Goal: Transaction & Acquisition: Purchase product/service

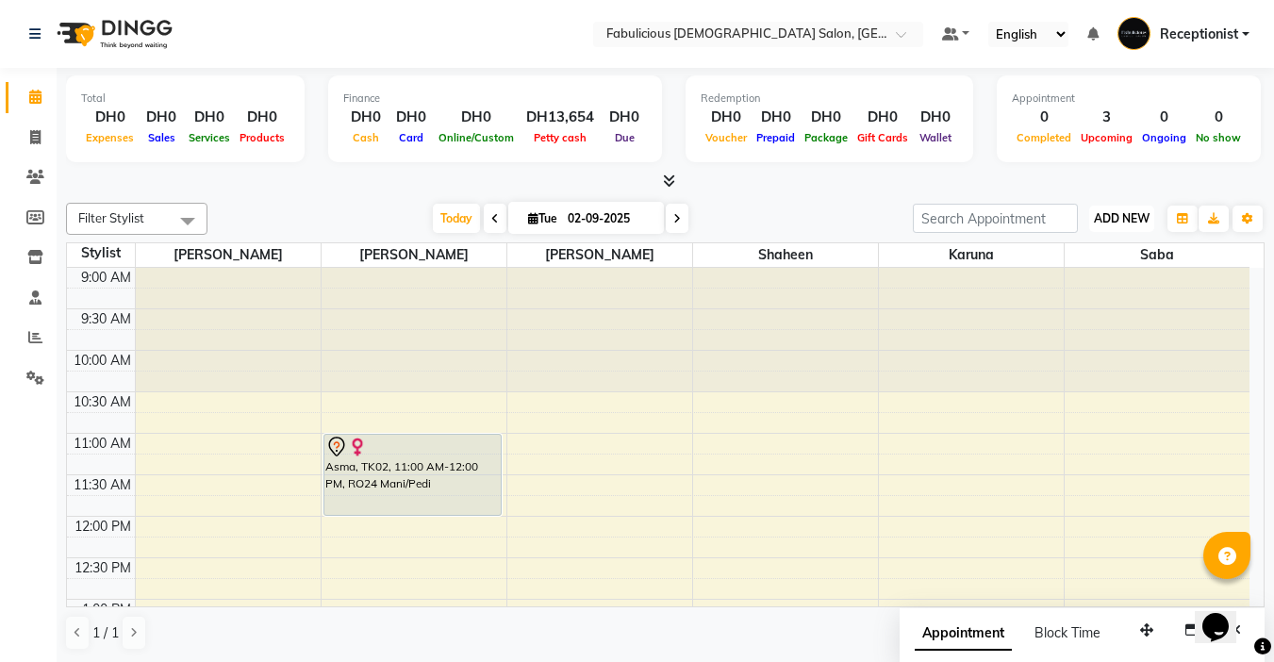
click at [1102, 231] on button "ADD NEW Toggle Dropdown" at bounding box center [1121, 219] width 65 height 26
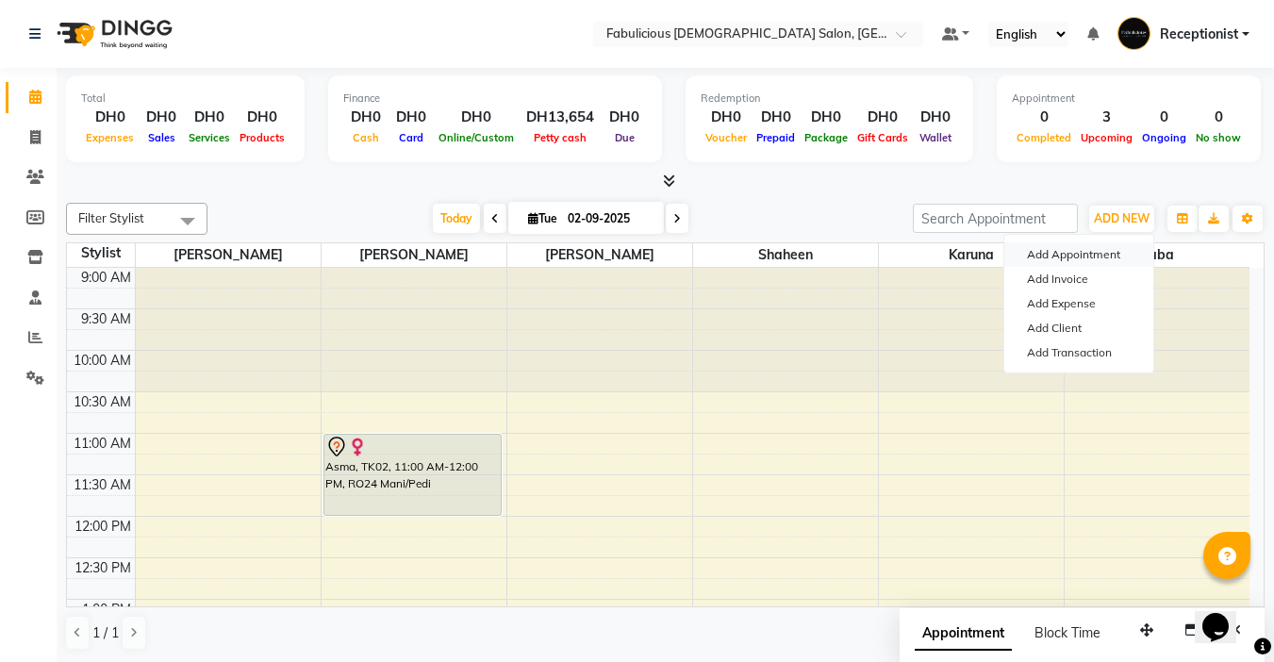
click at [1057, 255] on button "Add Appointment" at bounding box center [1078, 254] width 149 height 25
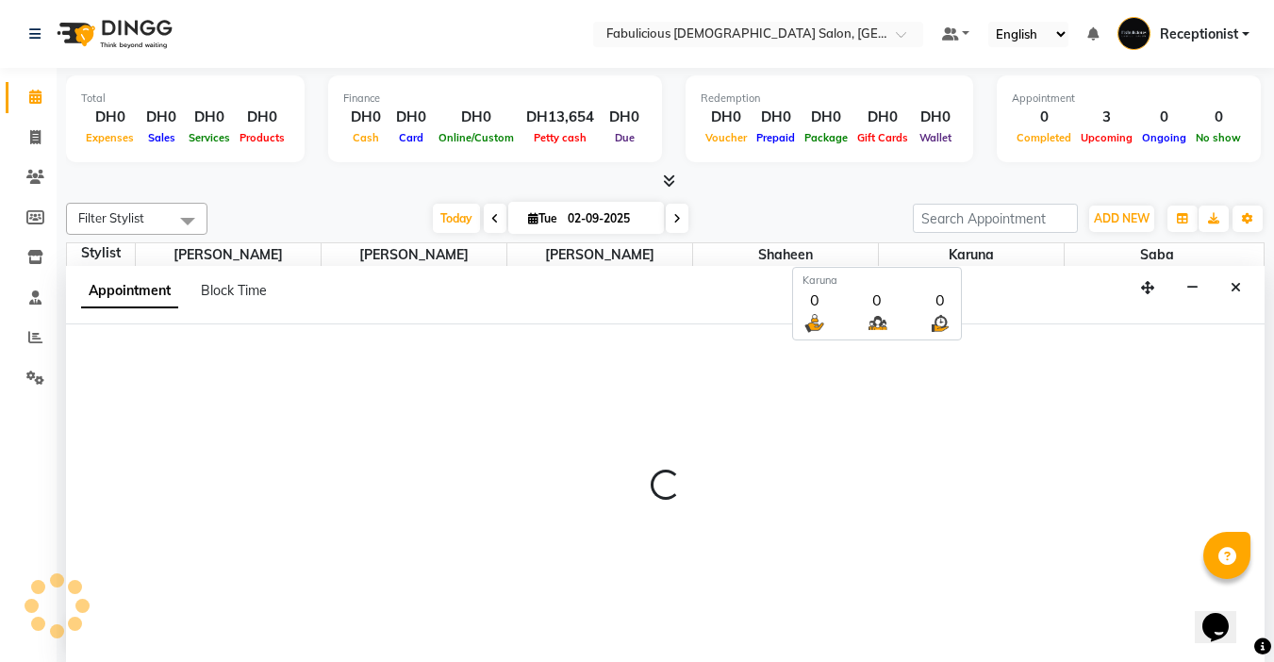
scroll to position [1, 0]
select select "tentative"
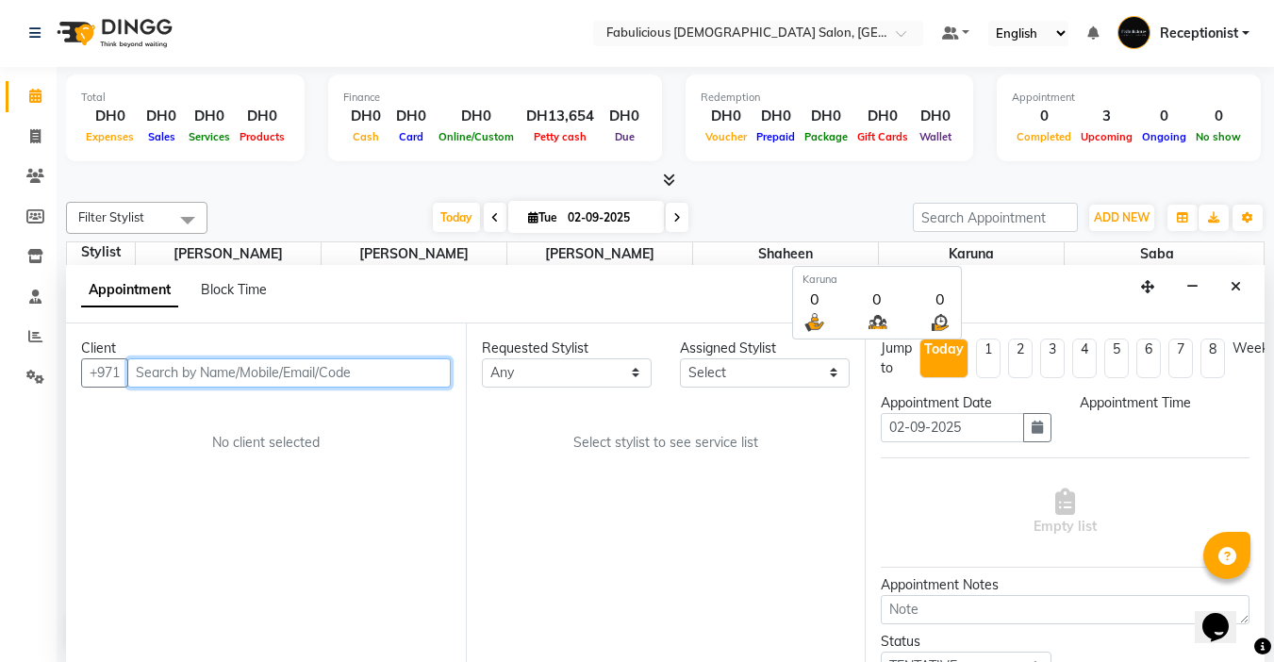
select select "600"
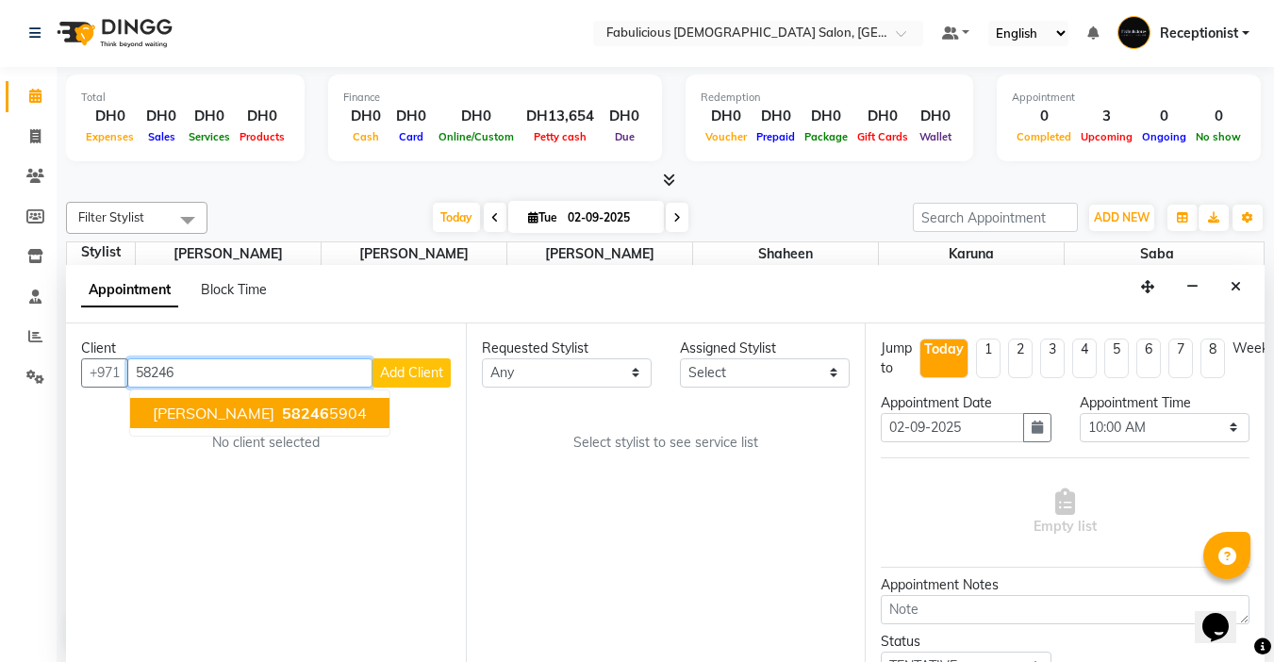
click at [155, 422] on button "[PERSON_NAME] 58246 5904" at bounding box center [259, 413] width 259 height 30
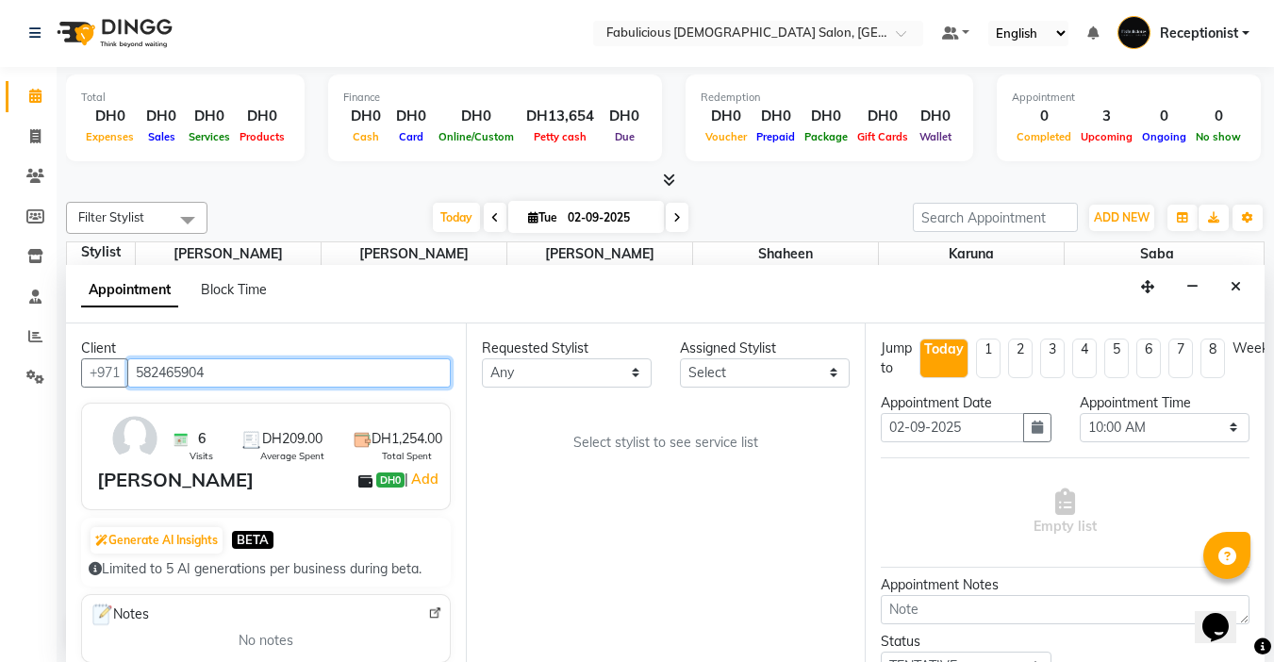
type input "582465904"
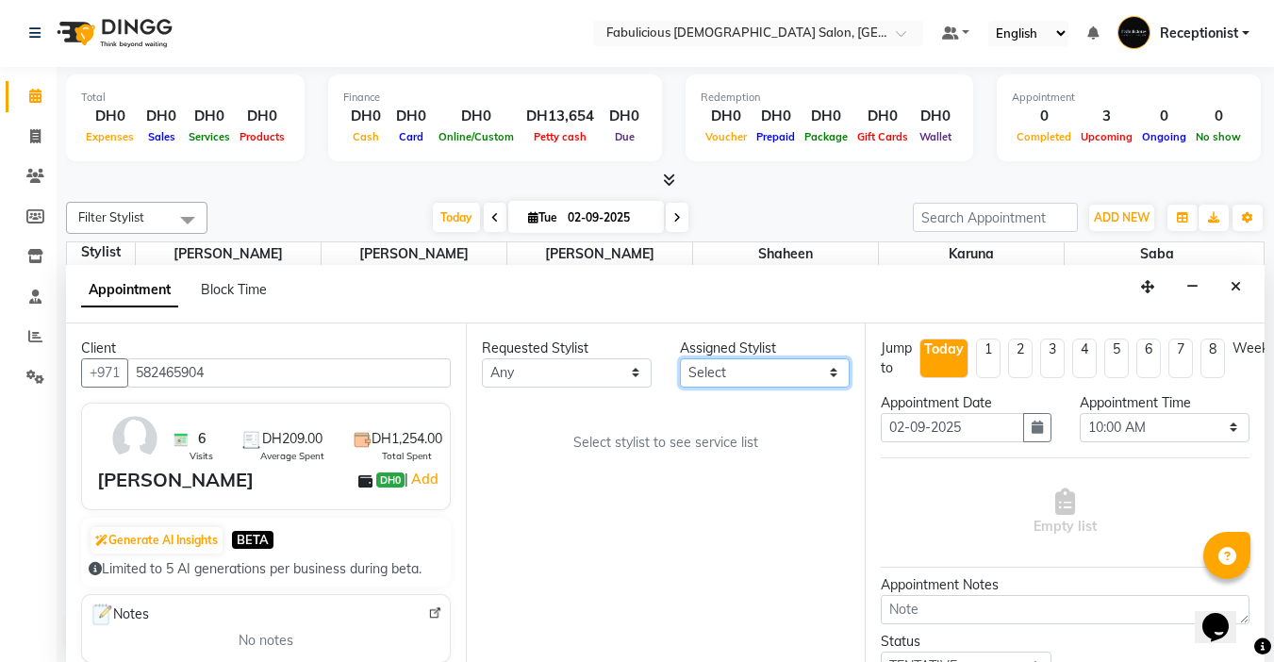
drag, startPoint x: 733, startPoint y: 372, endPoint x: 733, endPoint y: 383, distance: 10.4
click at [733, 372] on select "Select [PERSON_NAME] [PERSON_NAME] [PERSON_NAME] [PERSON_NAME]" at bounding box center [765, 372] width 170 height 29
select select "33271"
click at [680, 358] on select "Select [PERSON_NAME] [PERSON_NAME] [PERSON_NAME] [PERSON_NAME]" at bounding box center [765, 372] width 170 height 29
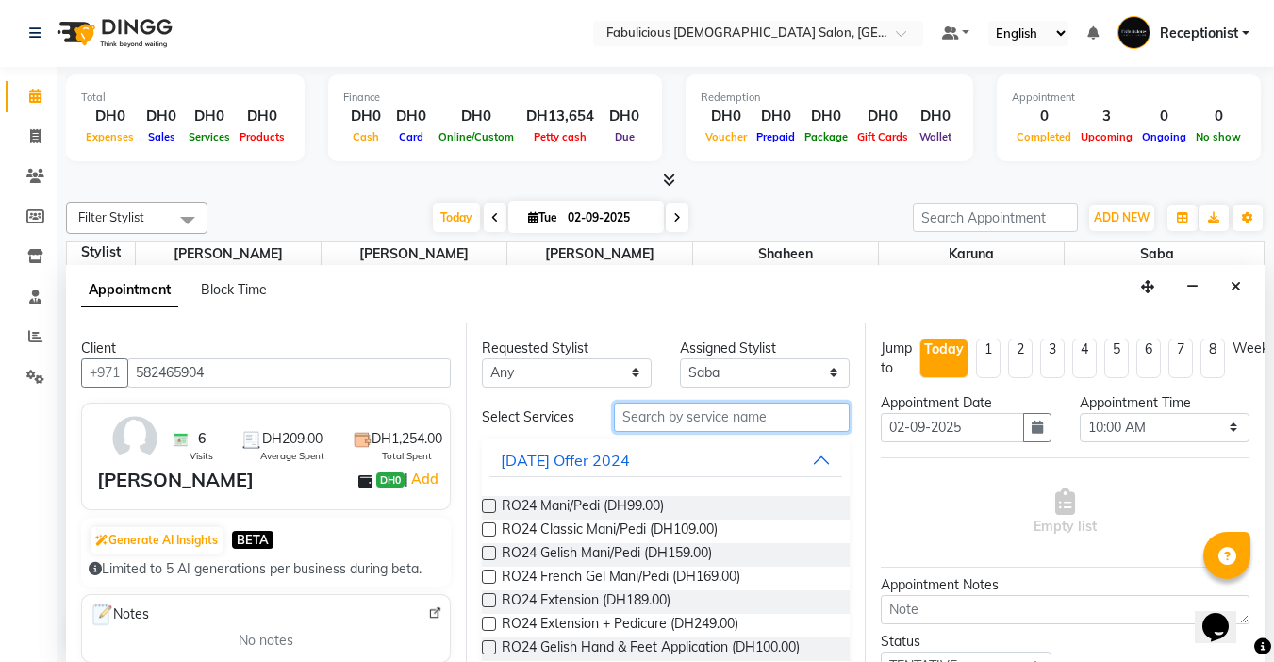
click at [696, 424] on input "text" at bounding box center [732, 417] width 236 height 29
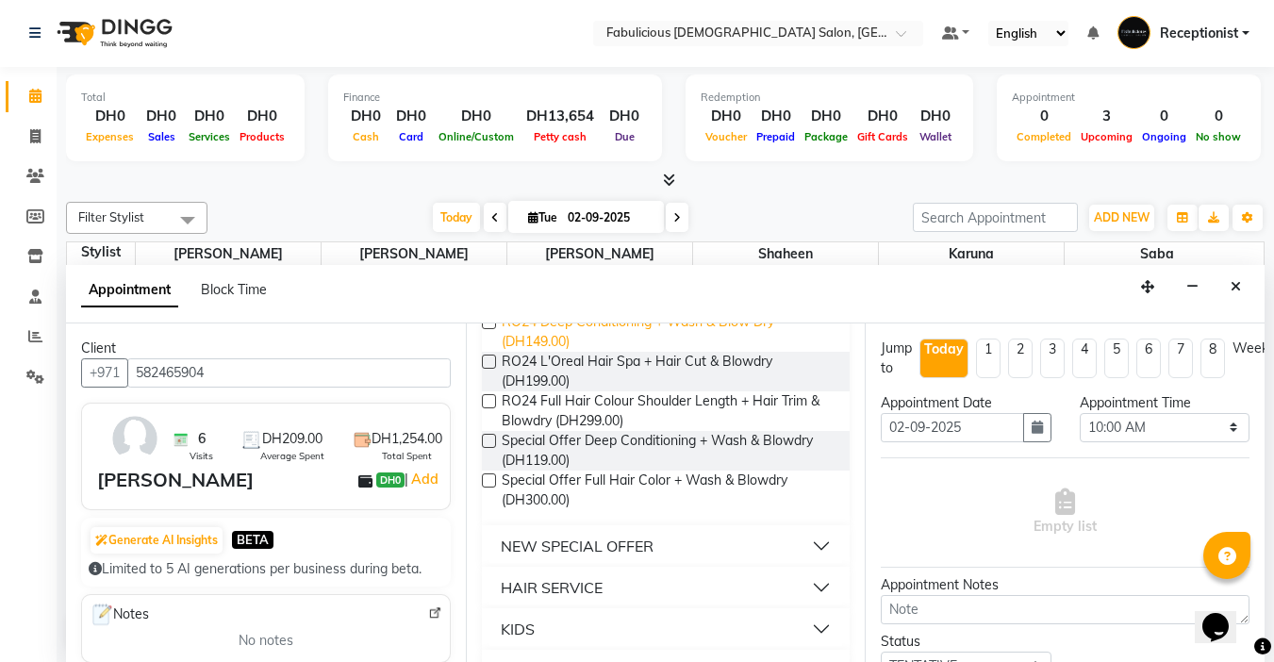
scroll to position [283, 0]
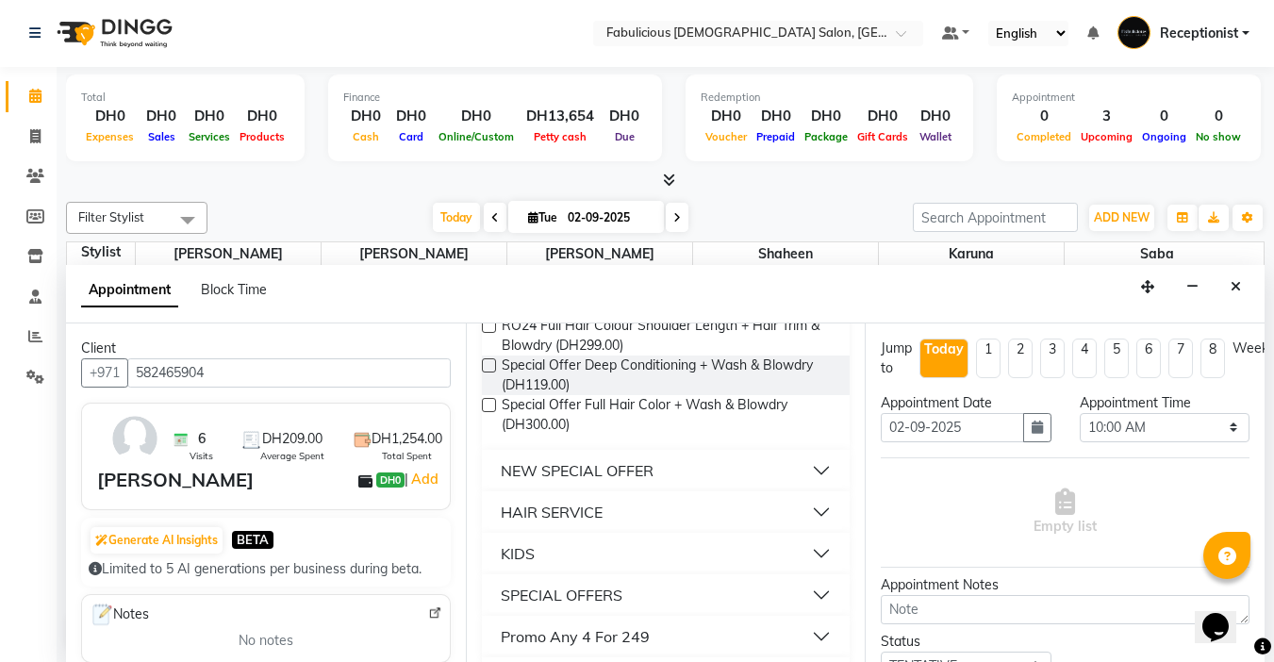
type input "blo"
click at [512, 513] on div "HAIR SERVICE" at bounding box center [552, 512] width 102 height 23
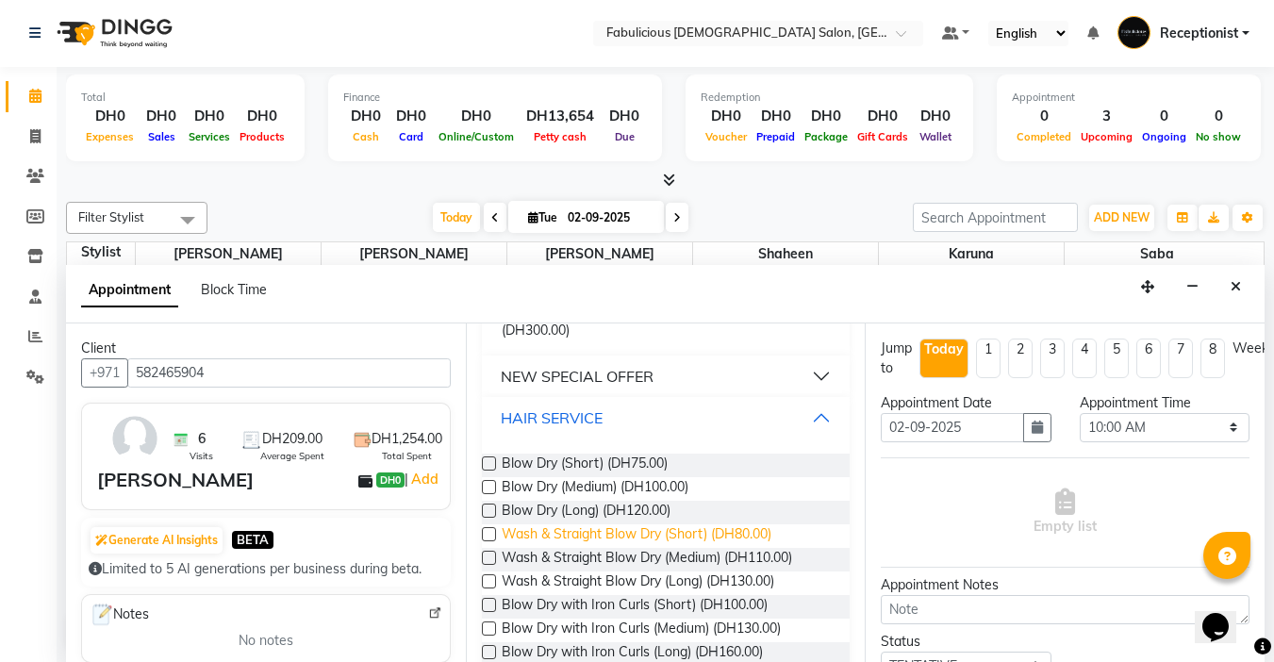
scroll to position [471, 0]
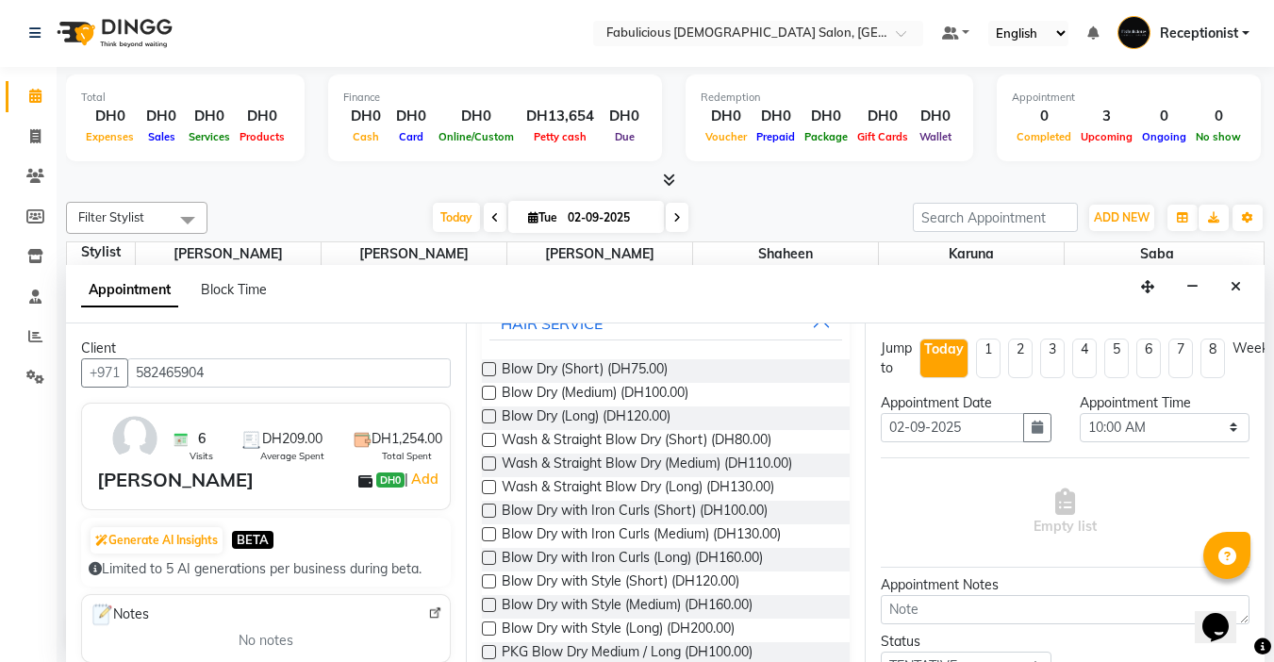
click at [487, 482] on label at bounding box center [489, 487] width 14 height 14
click at [487, 483] on input "checkbox" at bounding box center [488, 489] width 12 height 12
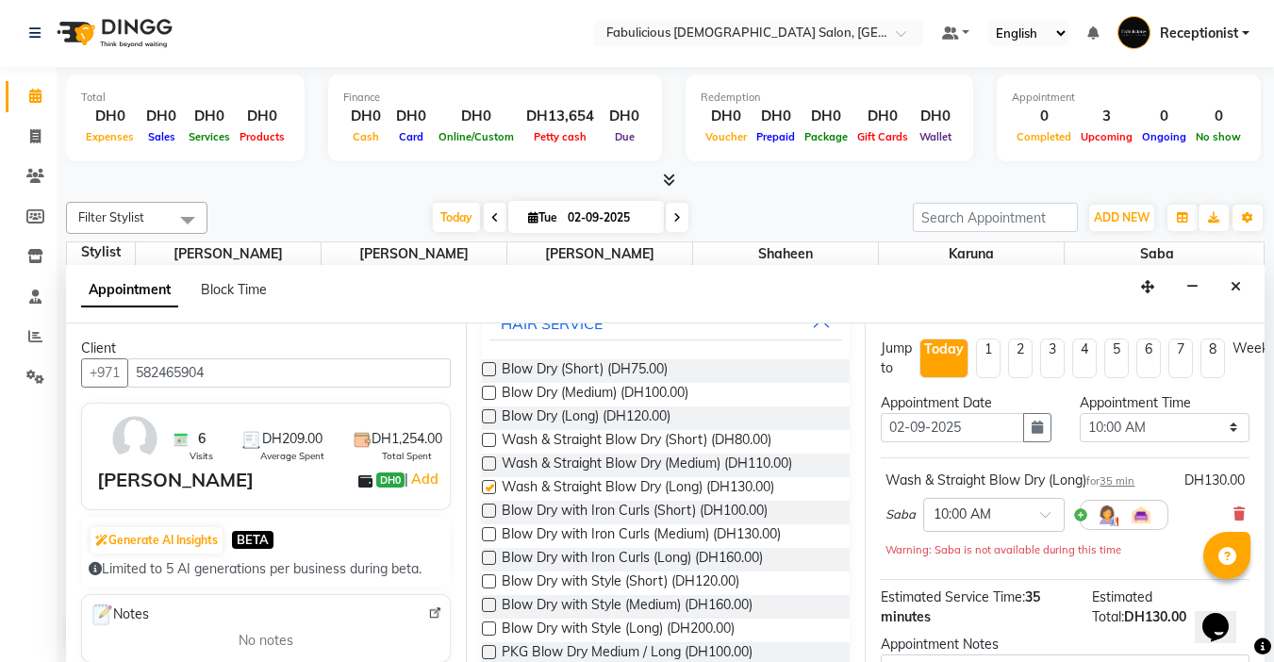
checkbox input "false"
click at [1216, 426] on select "Select 10:00 AM 10:15 AM 10:30 AM 10:45 AM 11:00 AM 11:15 AM 11:30 AM 11:45 AM …" at bounding box center [1164, 427] width 170 height 29
select select "855"
click at [1079, 413] on select "Select 10:00 AM 10:15 AM 10:30 AM 10:45 AM 11:00 AM 11:15 AM 11:30 AM 11:45 AM …" at bounding box center [1164, 427] width 170 height 29
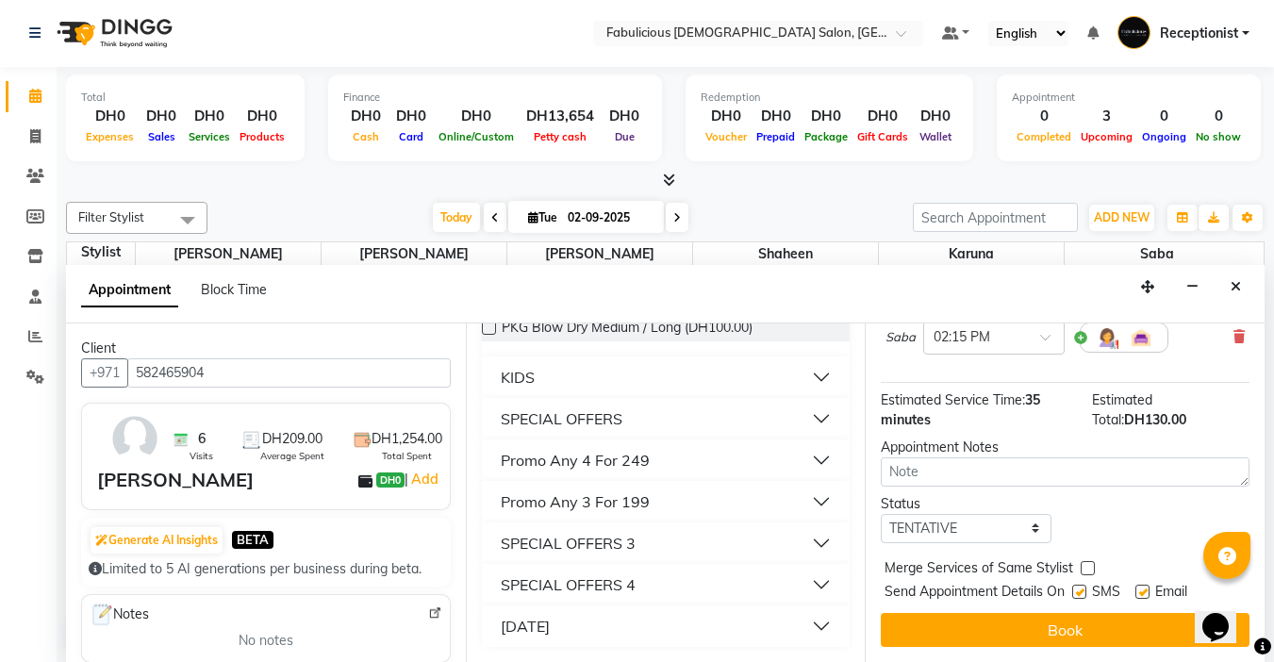
scroll to position [191, 0]
click at [1081, 561] on label at bounding box center [1087, 568] width 14 height 14
click at [1081, 564] on input "checkbox" at bounding box center [1086, 570] width 12 height 12
checkbox input "true"
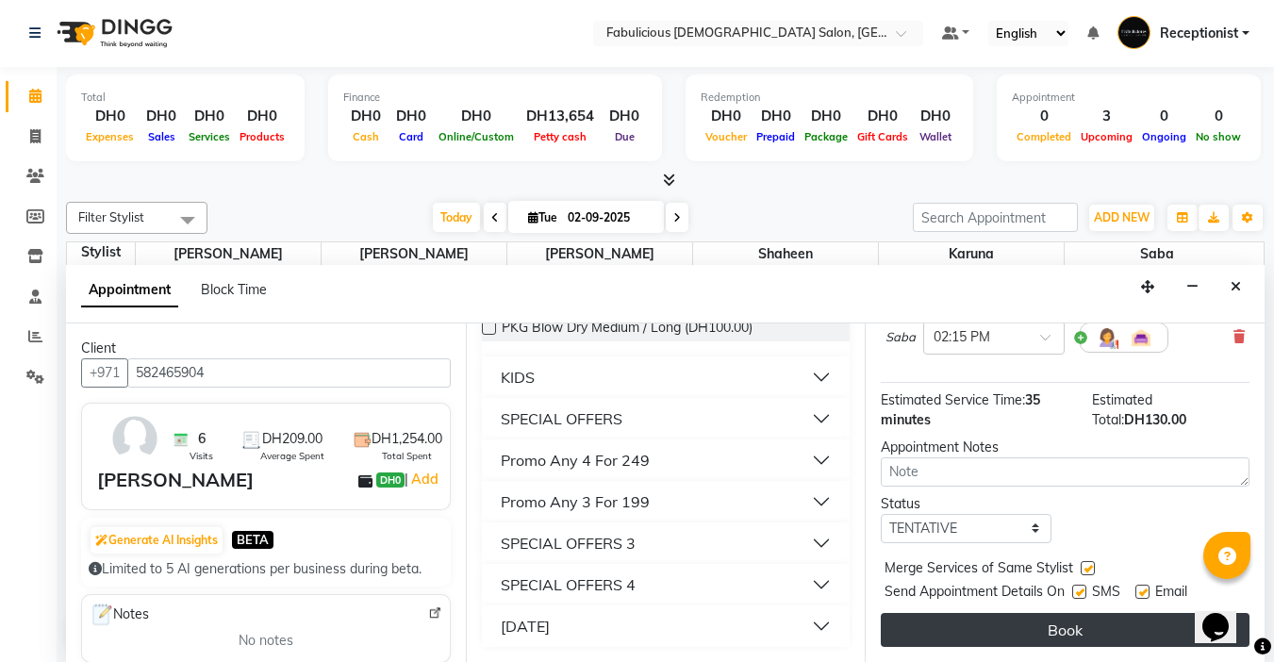
click at [1055, 621] on button "Book" at bounding box center [1064, 630] width 369 height 34
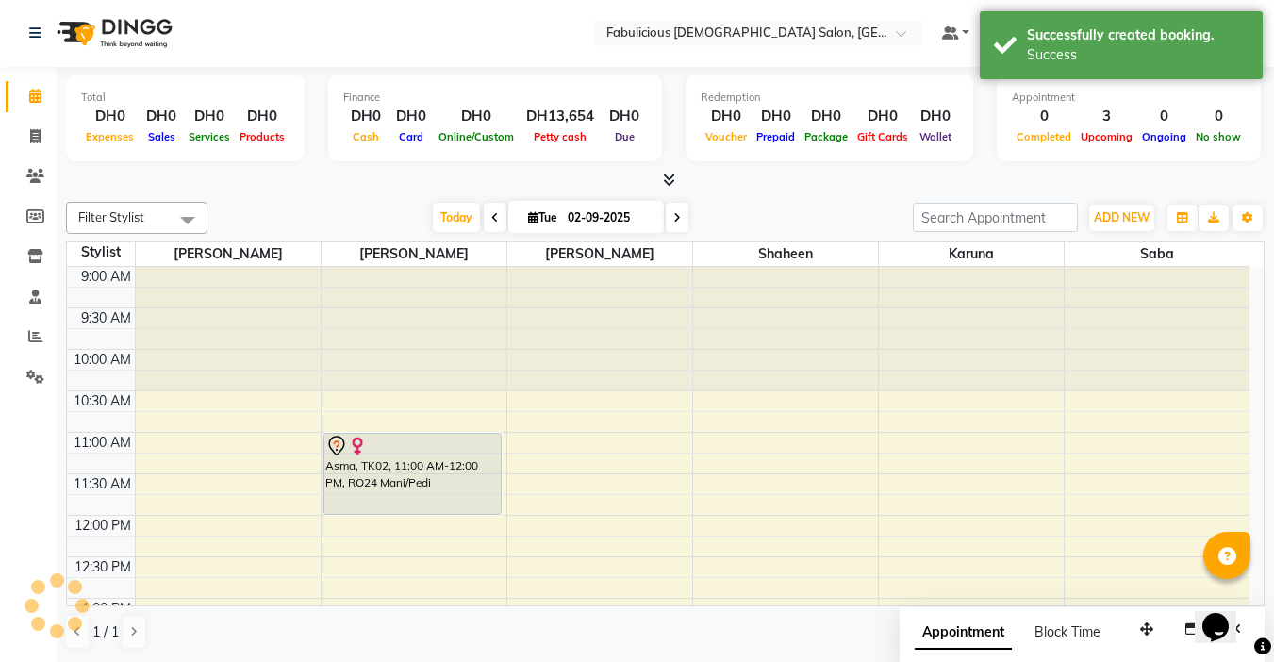
scroll to position [0, 0]
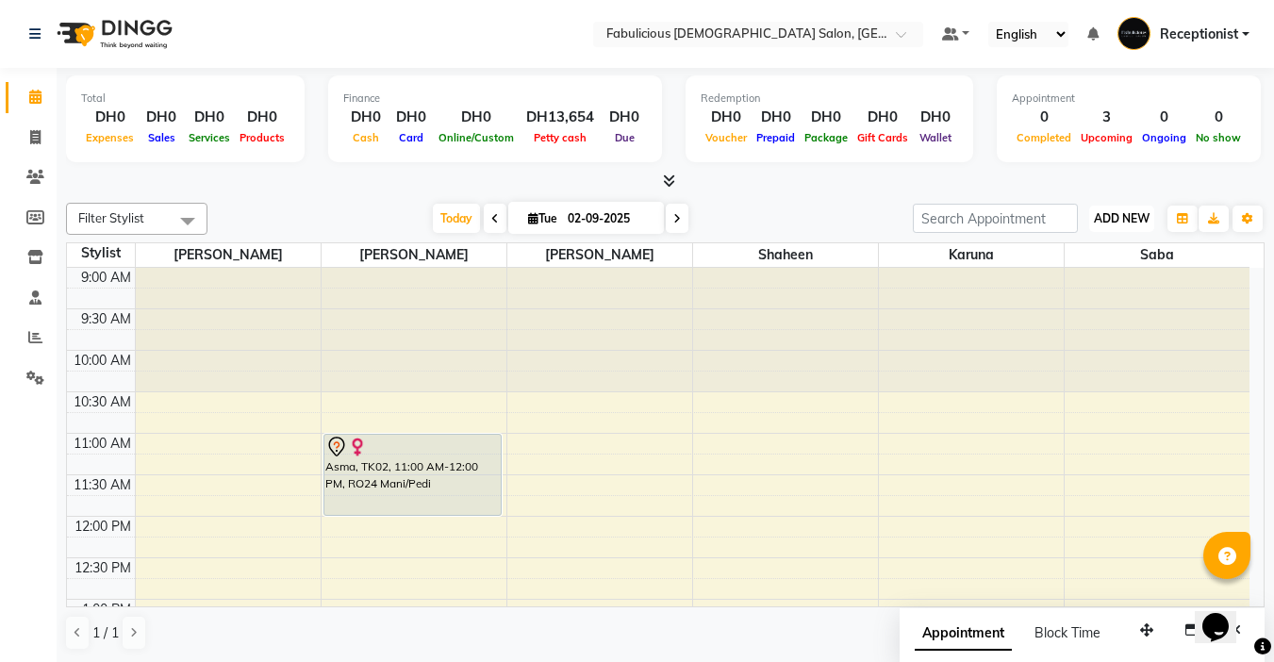
click at [1100, 222] on span "ADD NEW" at bounding box center [1122, 218] width 56 height 14
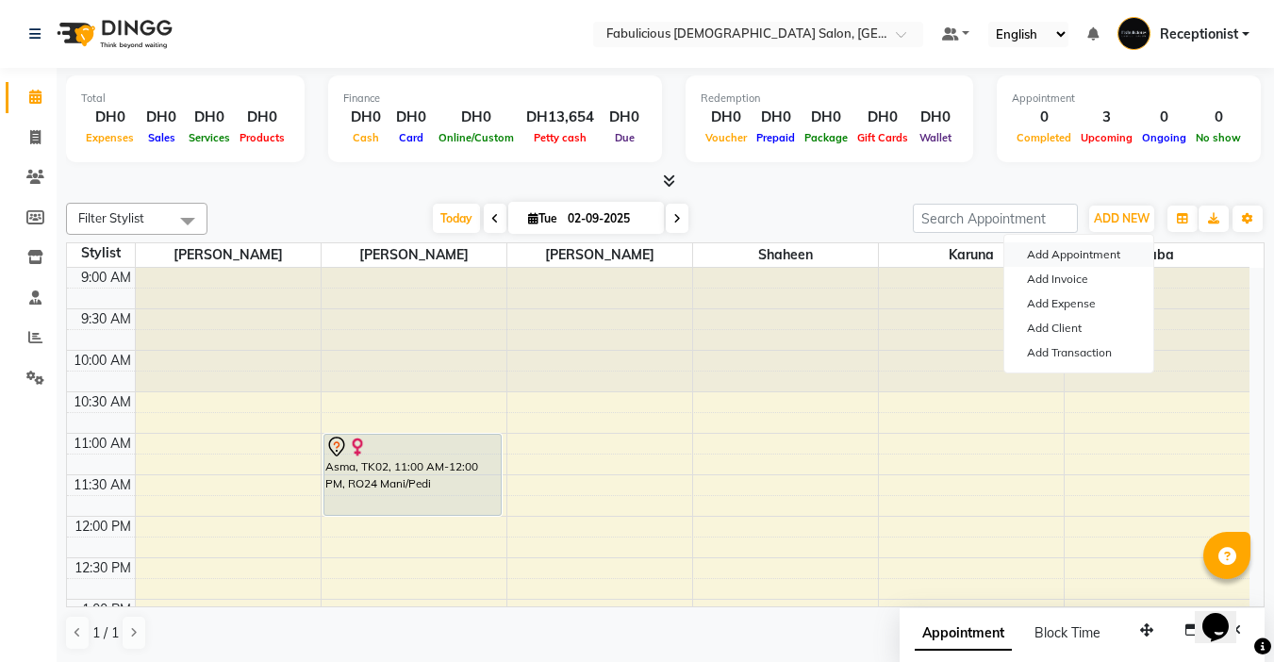
click at [1039, 256] on button "Add Appointment" at bounding box center [1078, 254] width 149 height 25
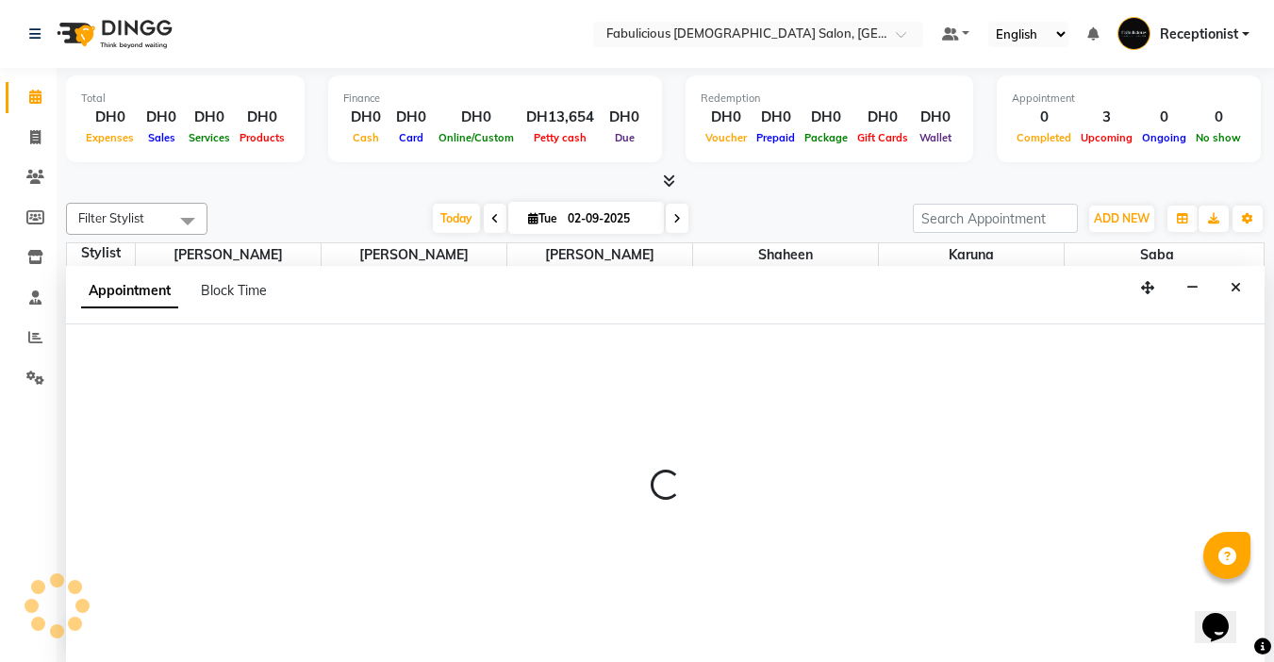
scroll to position [1, 0]
select select "600"
select select "tentative"
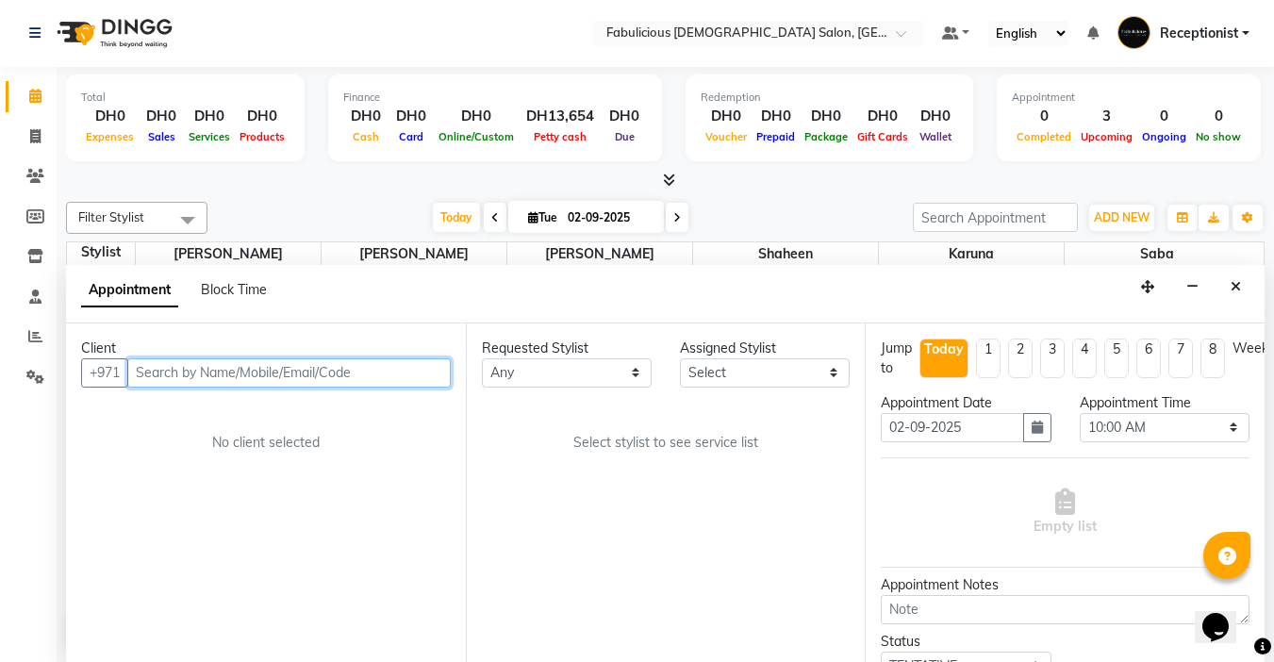
click at [188, 387] on input "text" at bounding box center [288, 372] width 323 height 29
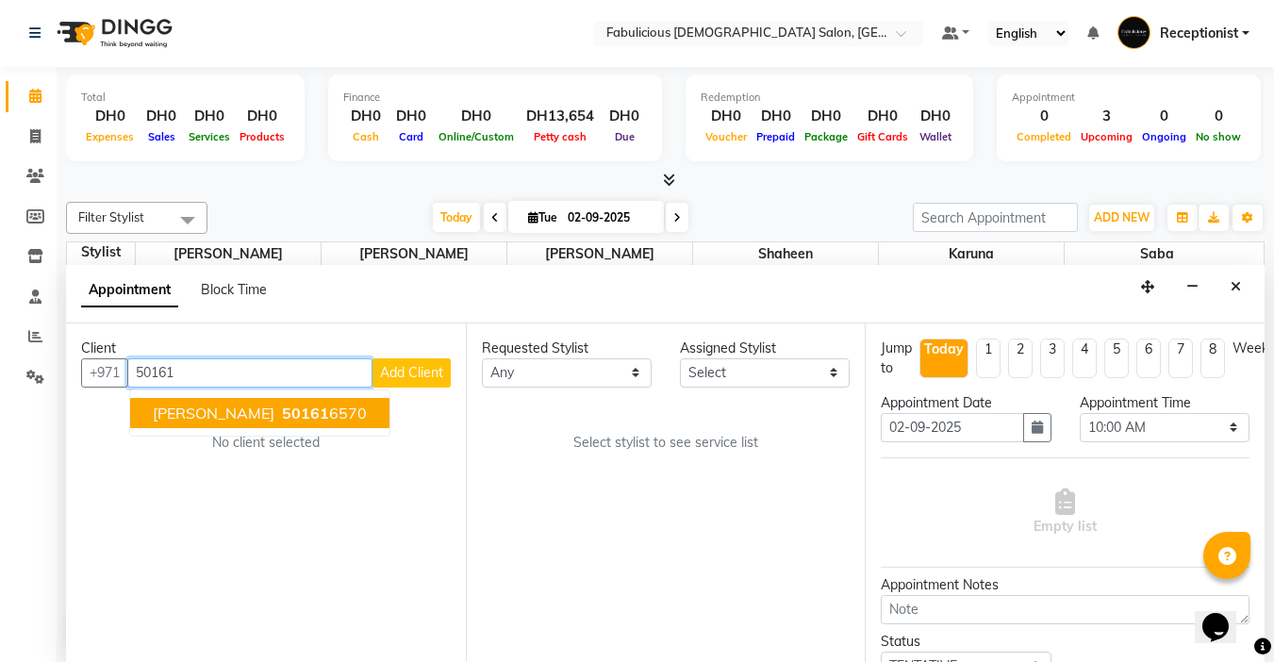
drag, startPoint x: 164, startPoint y: 413, endPoint x: 174, endPoint y: 415, distance: 10.5
click at [163, 413] on span "[PERSON_NAME]" at bounding box center [214, 412] width 122 height 19
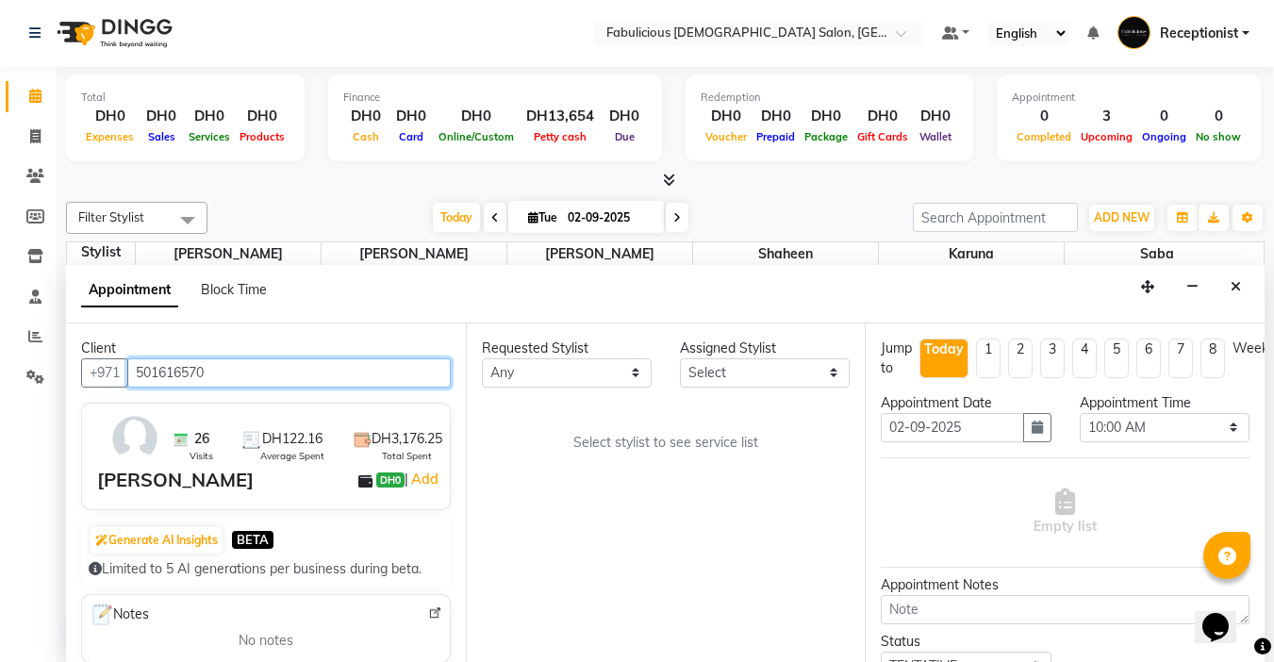
type input "501616570"
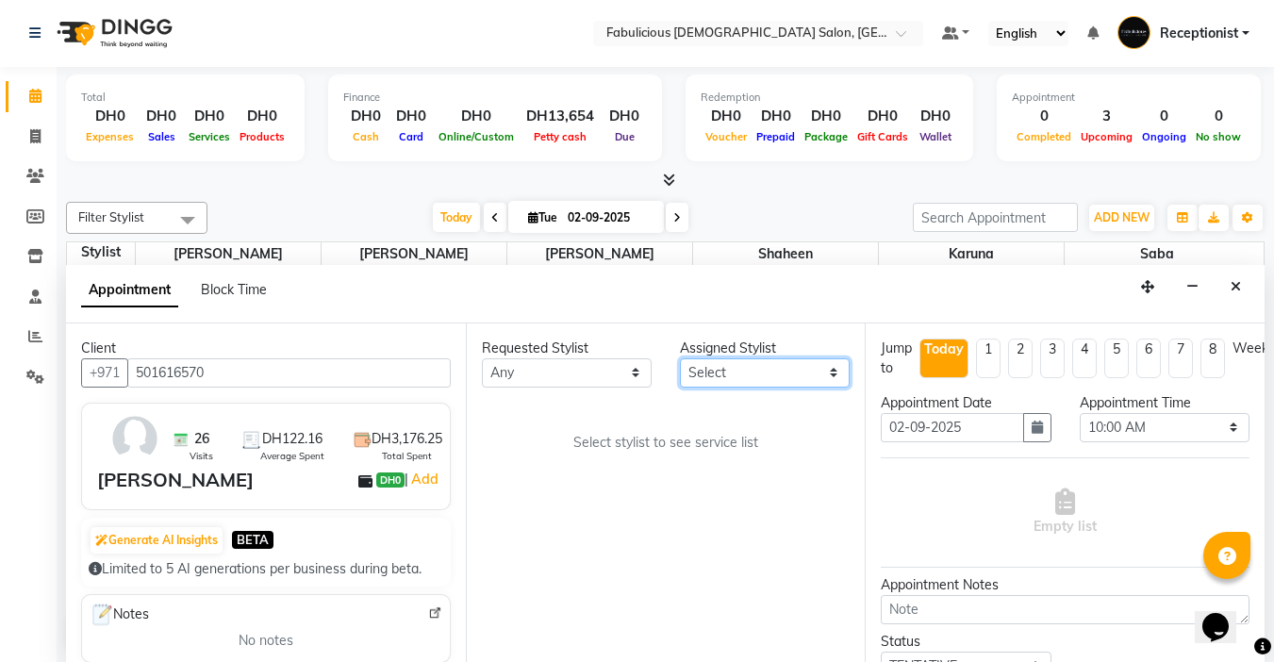
click at [759, 374] on select "Select [PERSON_NAME] [PERSON_NAME] [PERSON_NAME] [PERSON_NAME]" at bounding box center [765, 372] width 170 height 29
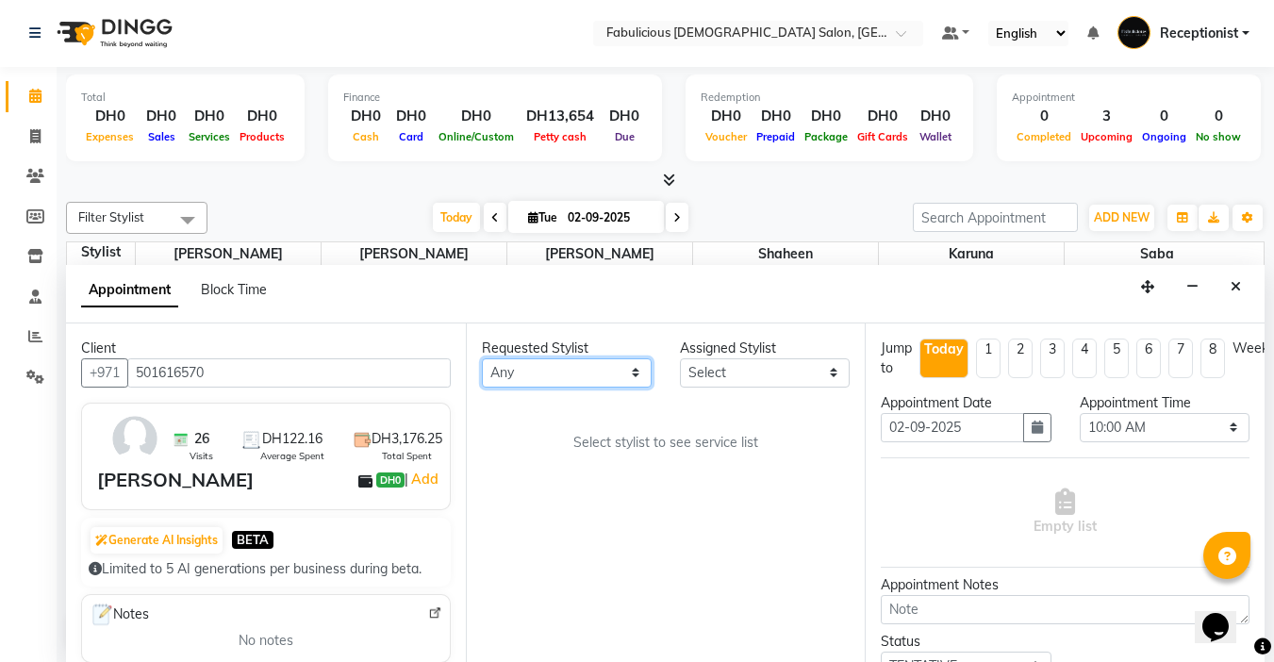
click at [631, 374] on select "Any [PERSON_NAME] [PERSON_NAME] [PERSON_NAME] [PERSON_NAME]" at bounding box center [567, 372] width 170 height 29
select select "11627"
click at [482, 358] on select "Any [PERSON_NAME] [PERSON_NAME] [PERSON_NAME] [PERSON_NAME]" at bounding box center [567, 372] width 170 height 29
select select "11627"
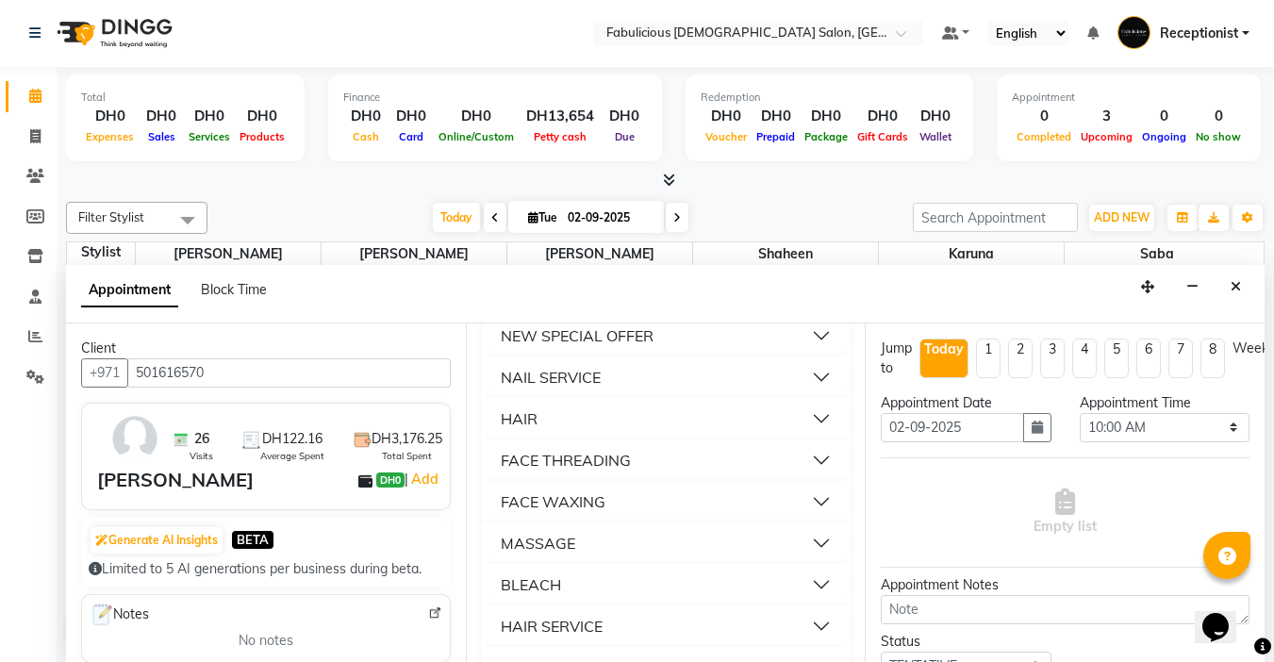
scroll to position [1226, 0]
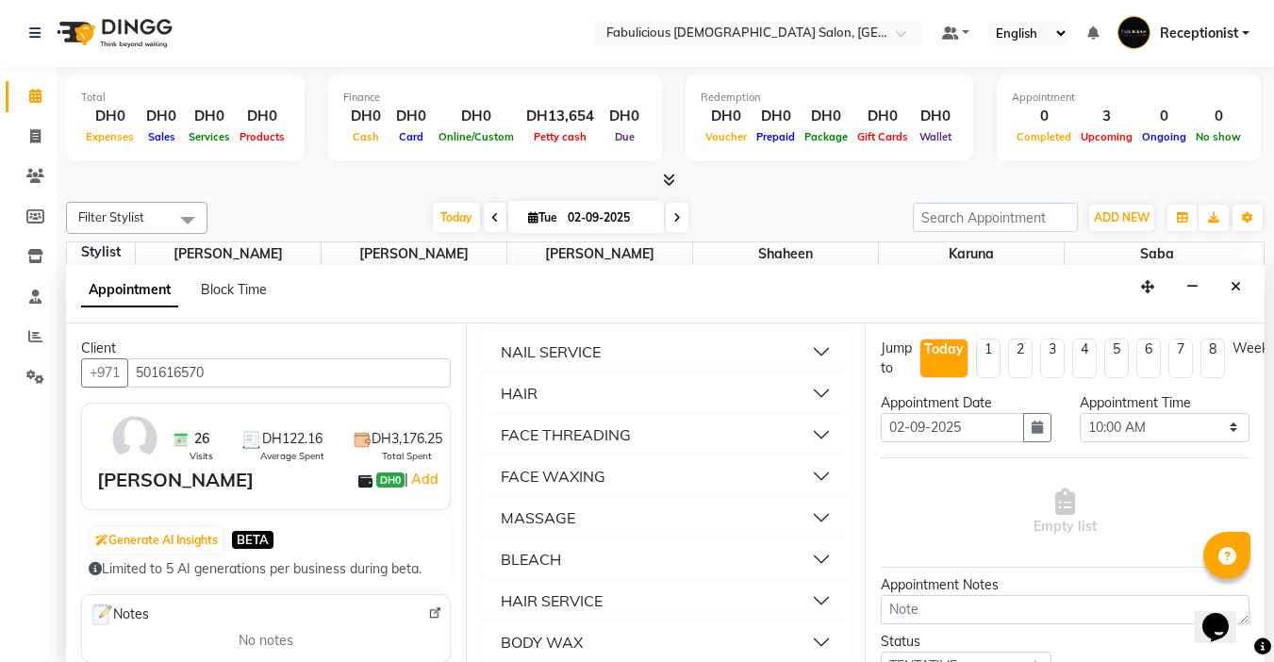
click at [570, 446] on div "FACE THREADING" at bounding box center [566, 434] width 130 height 23
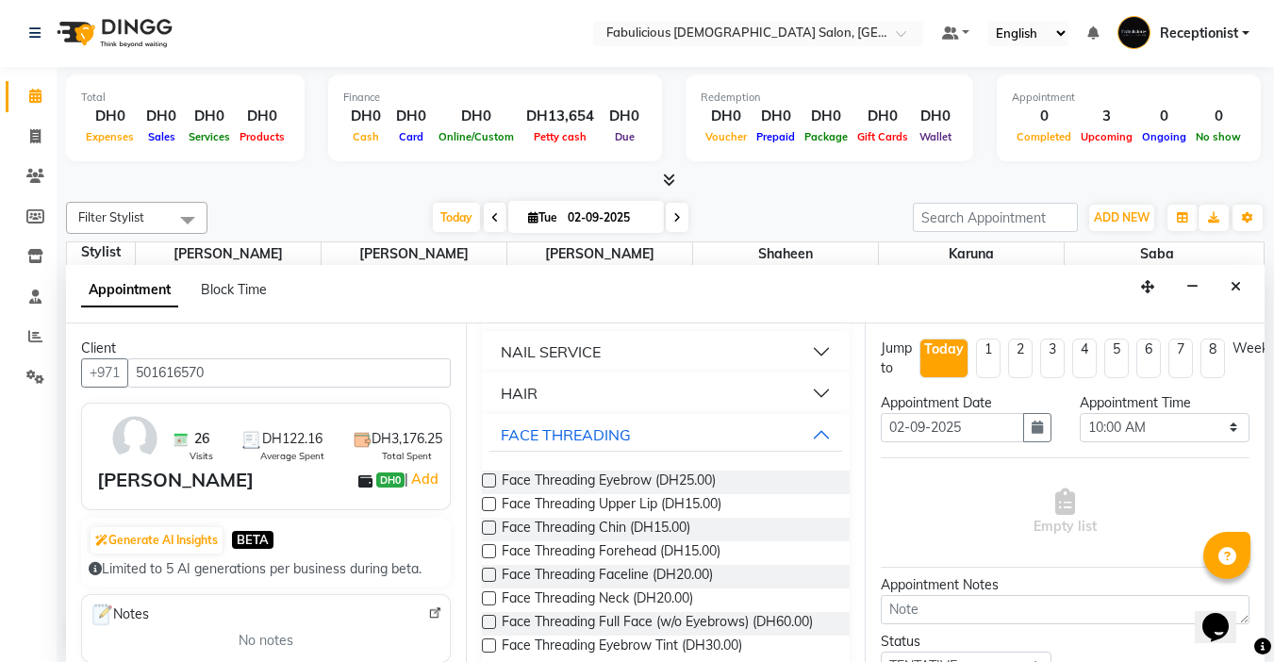
click at [485, 487] on label at bounding box center [489, 480] width 14 height 14
click at [485, 488] on input "checkbox" at bounding box center [488, 482] width 12 height 12
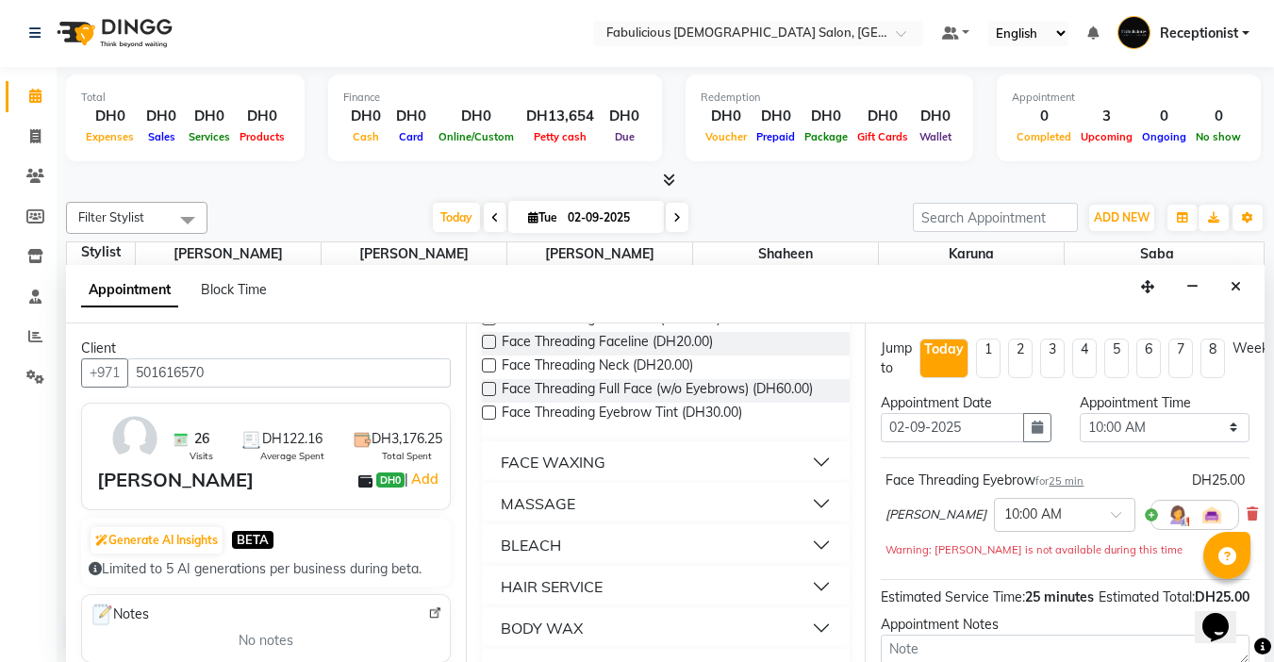
checkbox input "false"
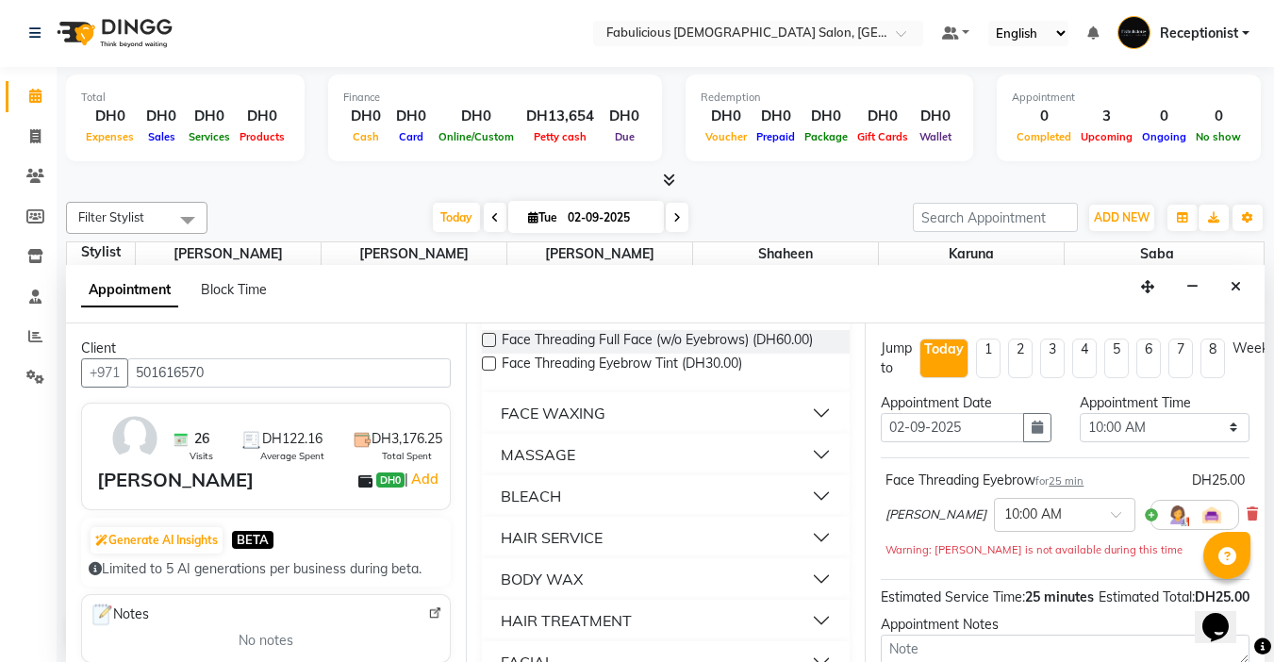
scroll to position [1508, 0]
click at [508, 423] on div "FACE WAXING" at bounding box center [553, 412] width 105 height 23
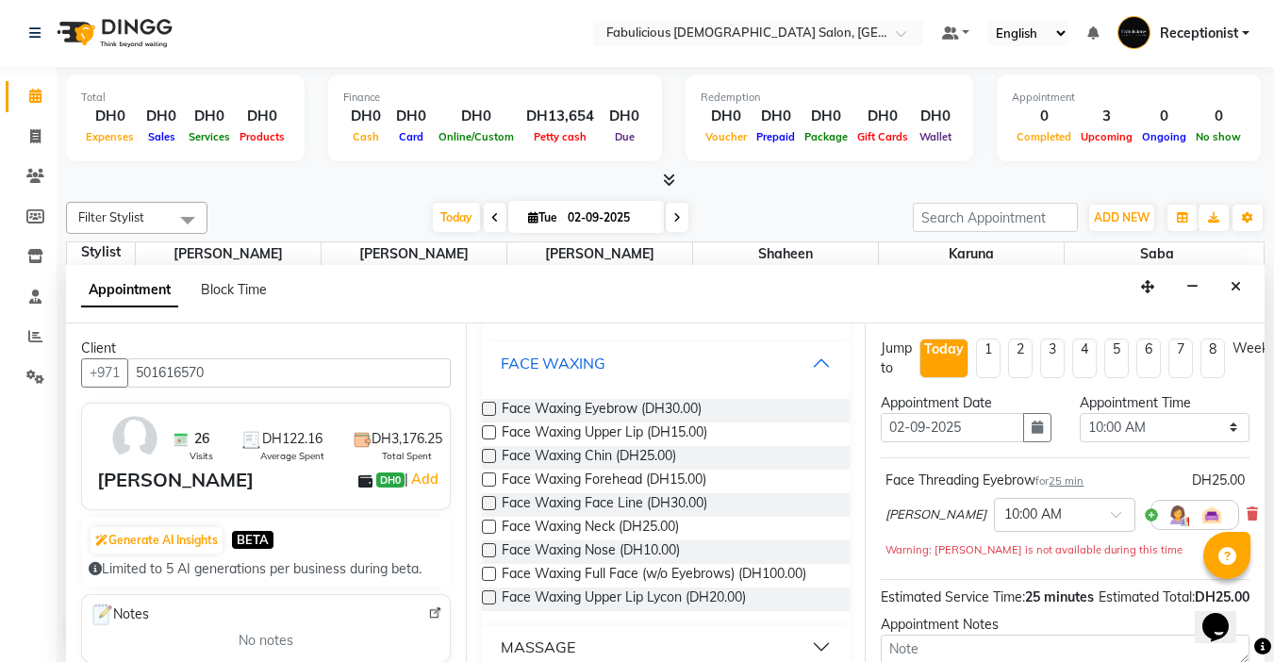
scroll to position [1603, 0]
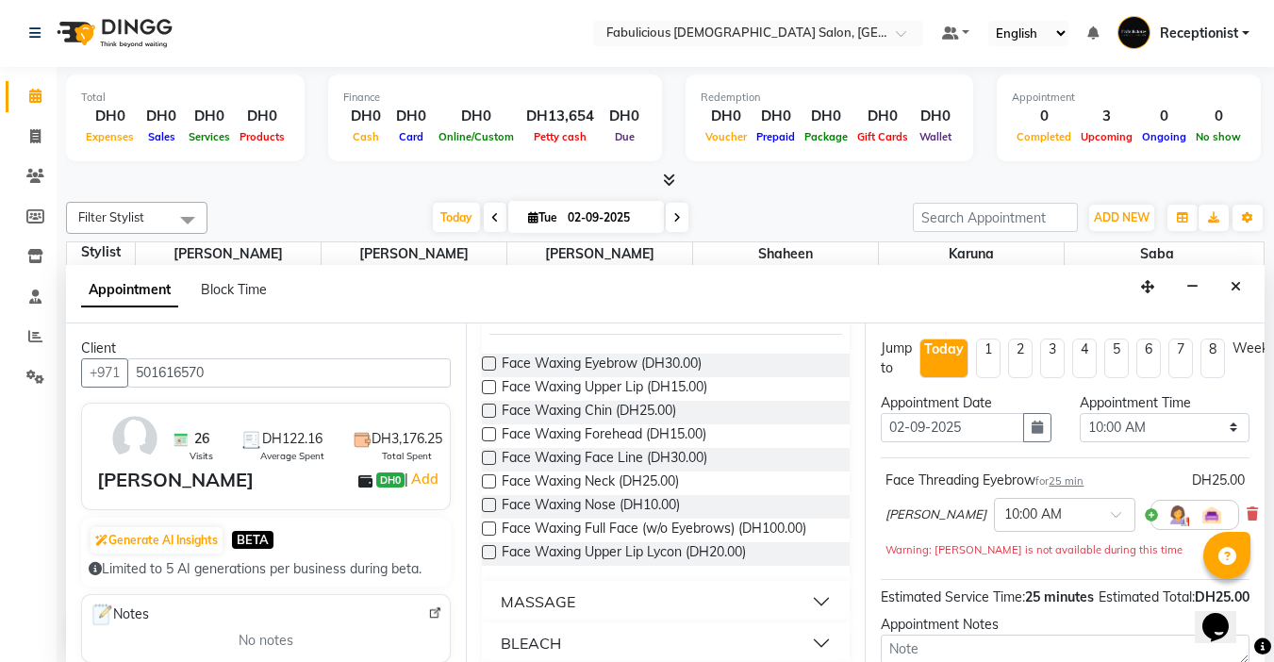
click at [486, 394] on label at bounding box center [489, 387] width 14 height 14
click at [486, 395] on input "checkbox" at bounding box center [488, 389] width 12 height 12
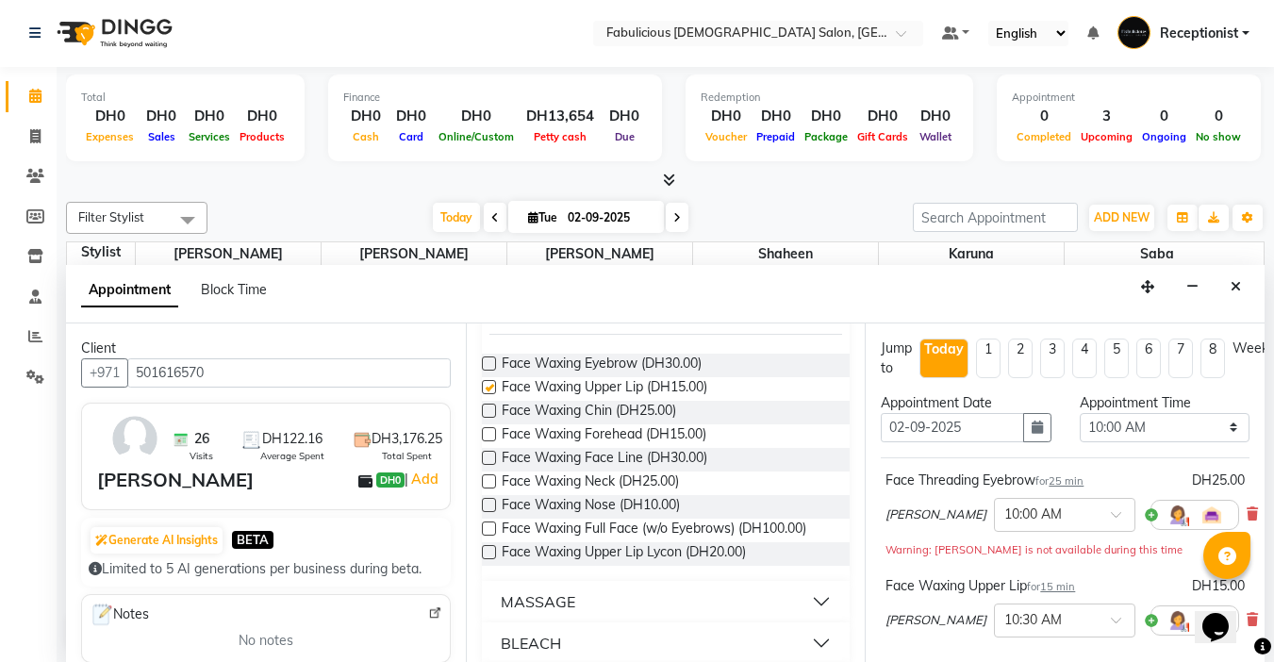
checkbox input "false"
click at [1218, 423] on select "Select 10:00 AM 10:15 AM 10:30 AM 10:45 AM 11:00 AM 11:15 AM 11:30 AM 11:45 AM …" at bounding box center [1164, 427] width 170 height 29
select select "810"
click at [1079, 413] on select "Select 10:00 AM 10:15 AM 10:30 AM 10:45 AM 11:00 AM 11:15 AM 11:30 AM 11:45 AM …" at bounding box center [1164, 427] width 170 height 29
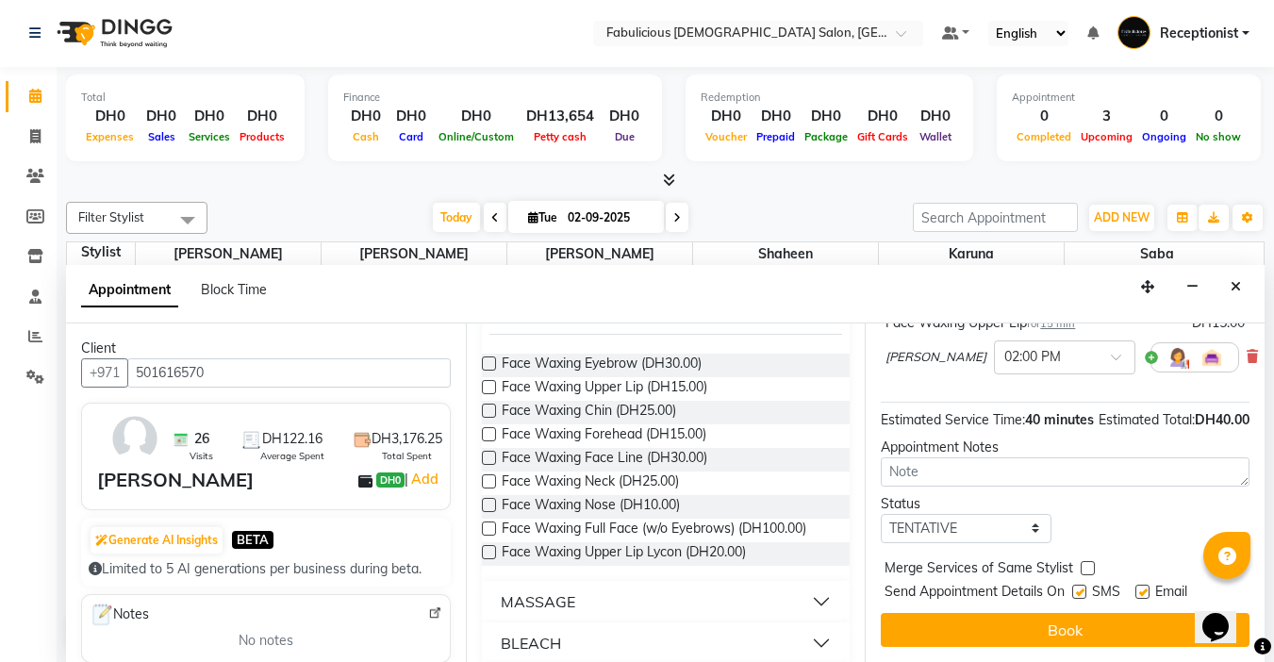
scroll to position [277, 0]
click at [1081, 561] on label at bounding box center [1087, 568] width 14 height 14
click at [1081, 564] on input "checkbox" at bounding box center [1086, 570] width 12 height 12
checkbox input "true"
click at [1050, 621] on button "Book" at bounding box center [1064, 630] width 369 height 34
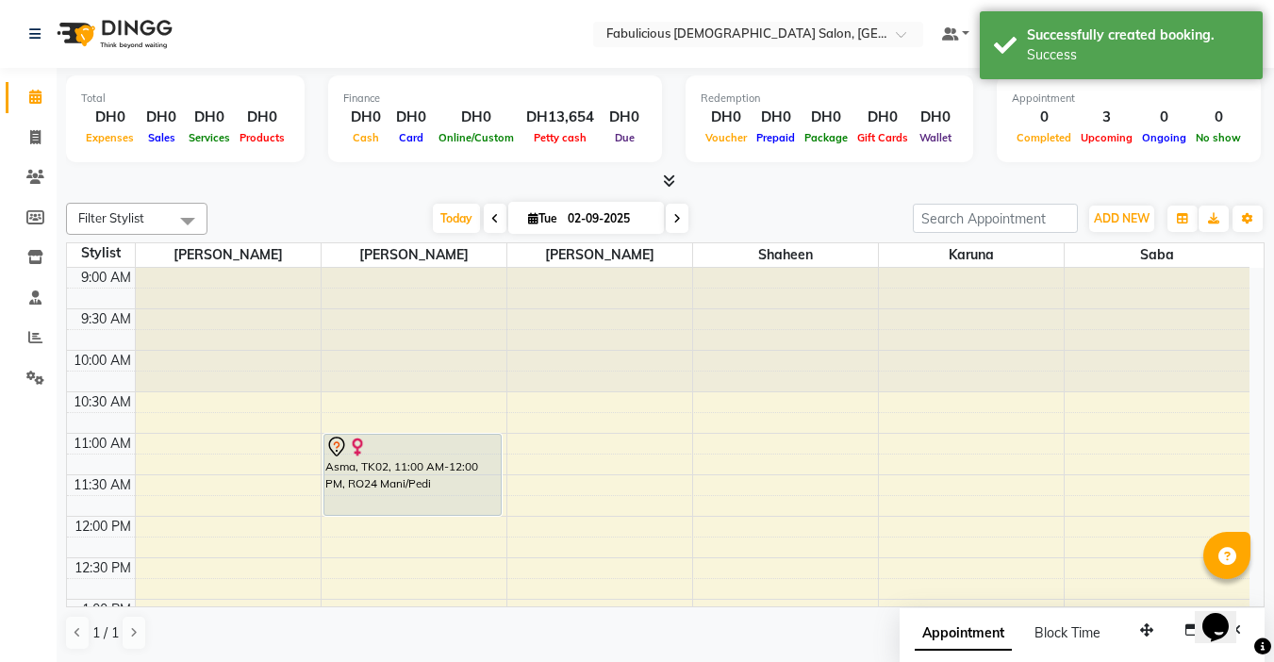
scroll to position [189, 0]
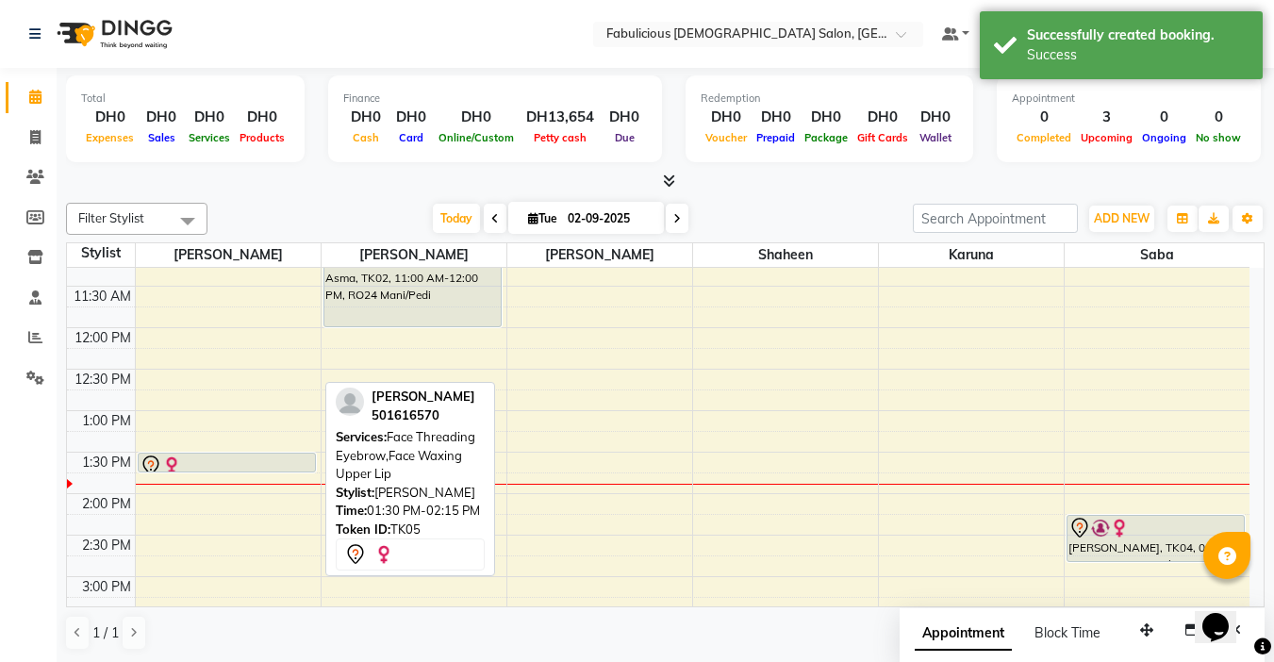
drag, startPoint x: 210, startPoint y: 509, endPoint x: 210, endPoint y: 471, distance: 37.7
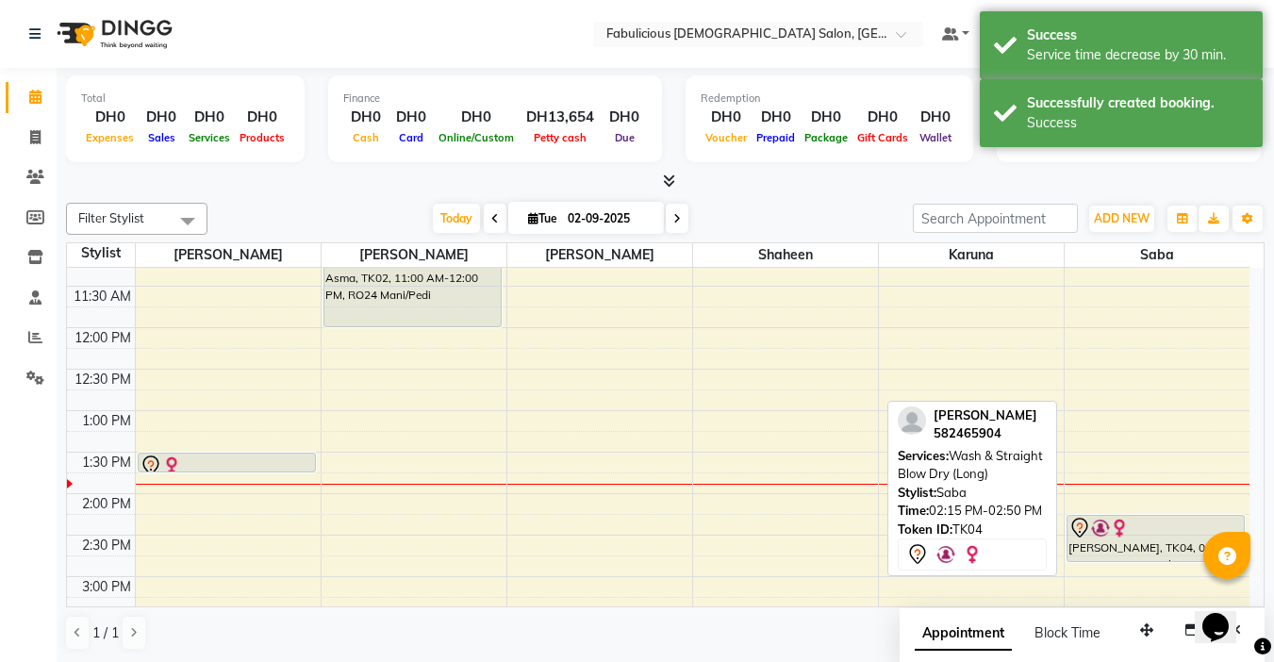
click at [1113, 555] on div "[PERSON_NAME], TK04, 02:15 PM-02:50 PM, Wash & Straight Blow Dry (Long)" at bounding box center [1155, 538] width 177 height 45
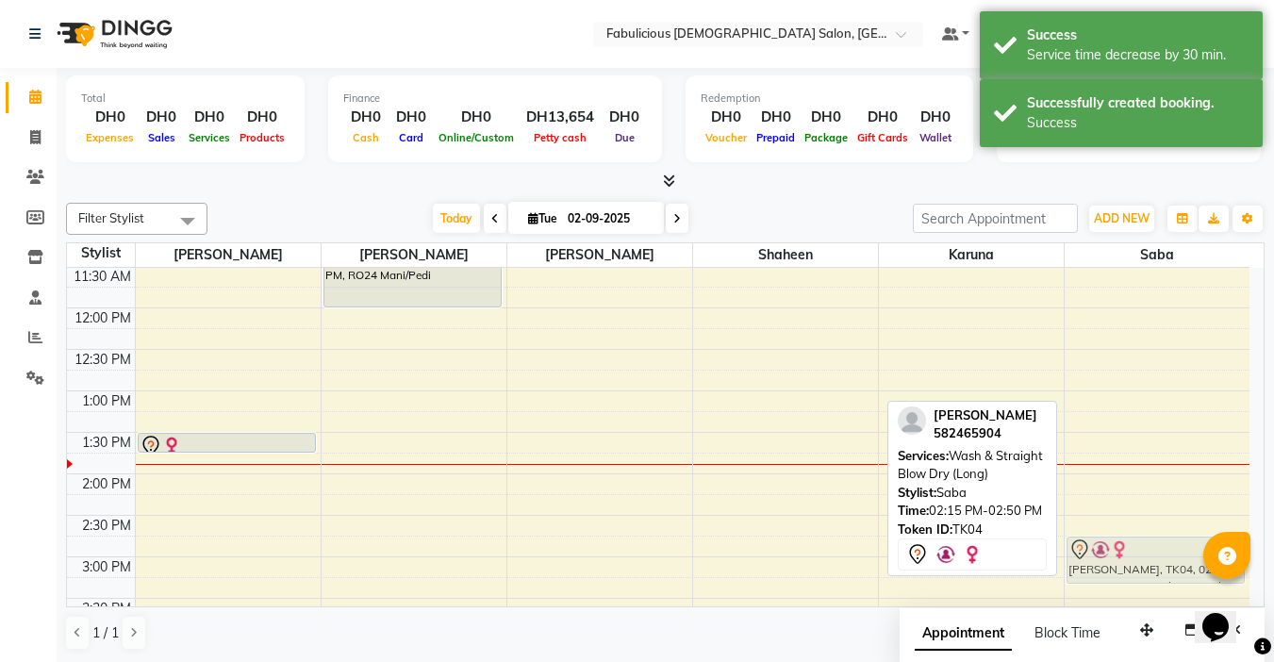
scroll to position [213, 0]
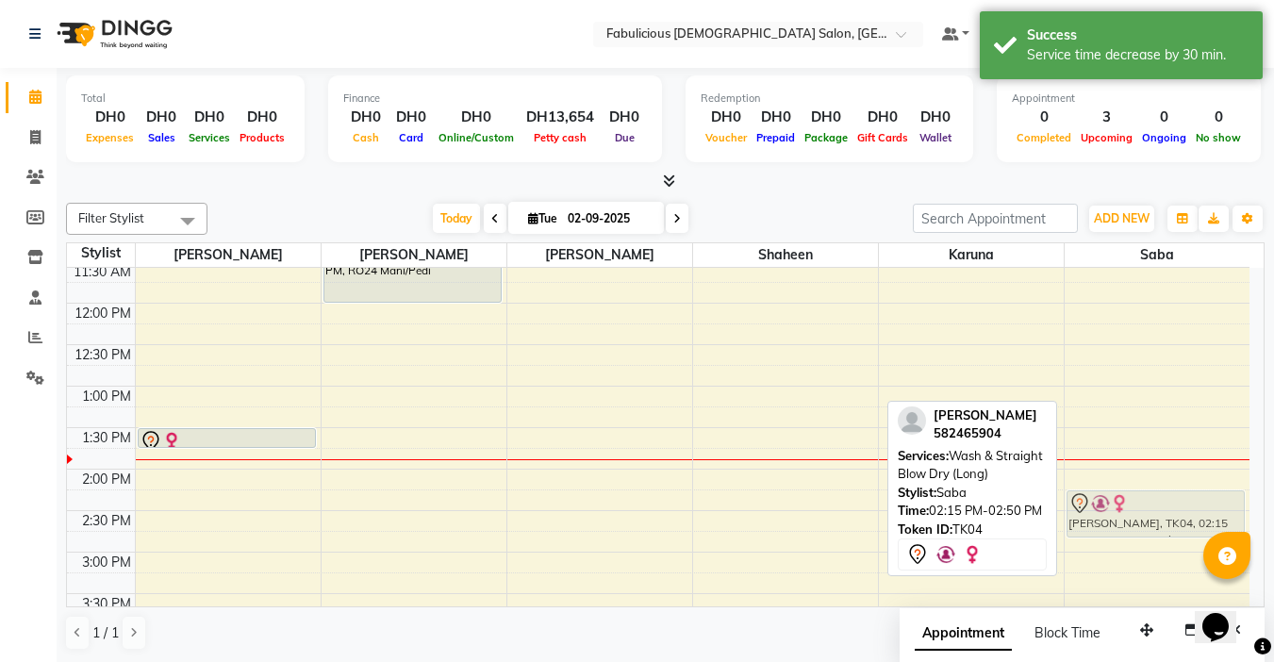
drag, startPoint x: 1113, startPoint y: 555, endPoint x: 1132, endPoint y: 531, distance: 30.9
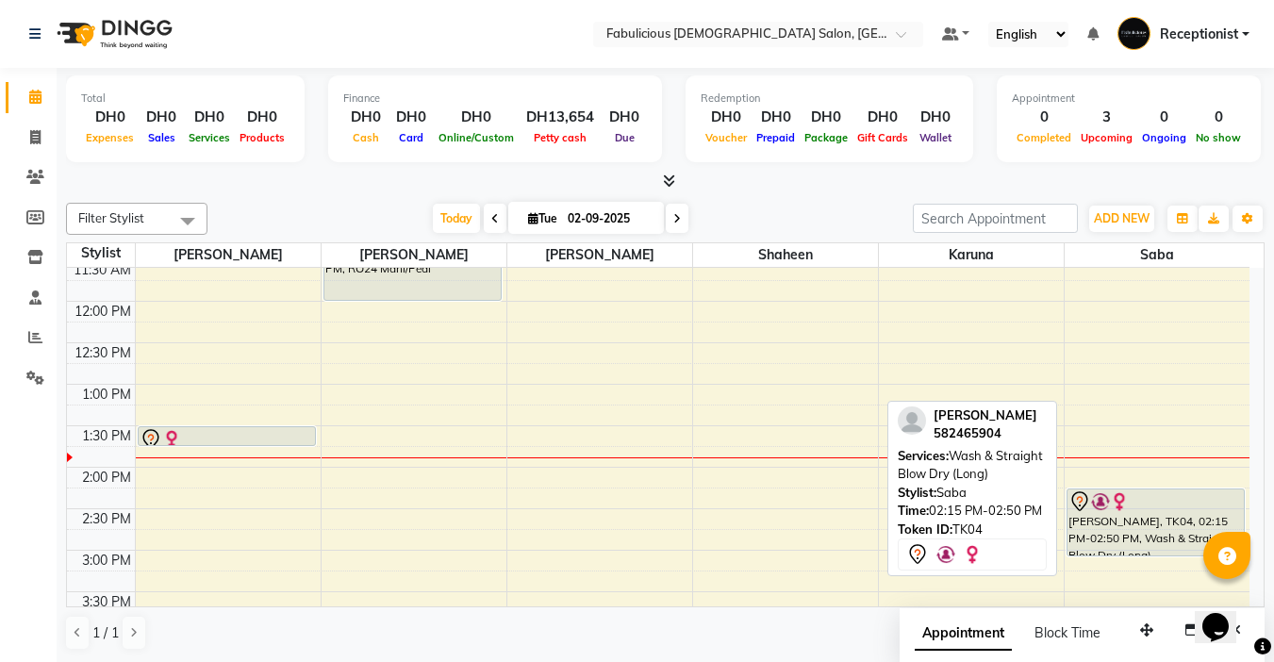
drag, startPoint x: 1120, startPoint y: 533, endPoint x: 1124, endPoint y: 566, distance: 33.2
click at [1124, 566] on div "9:00 AM 9:30 AM 10:00 AM 10:30 AM 11:00 AM 11:30 AM 12:00 PM 12:30 PM 1:00 PM 1…" at bounding box center [658, 674] width 1182 height 1243
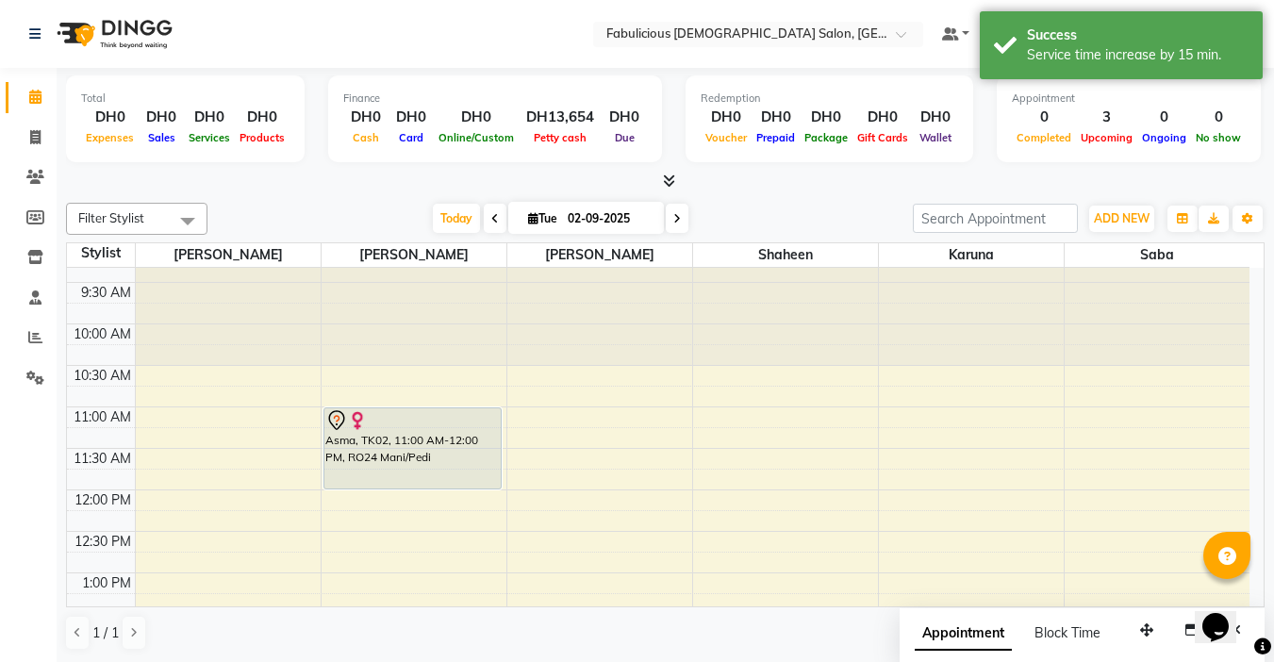
scroll to position [121, 0]
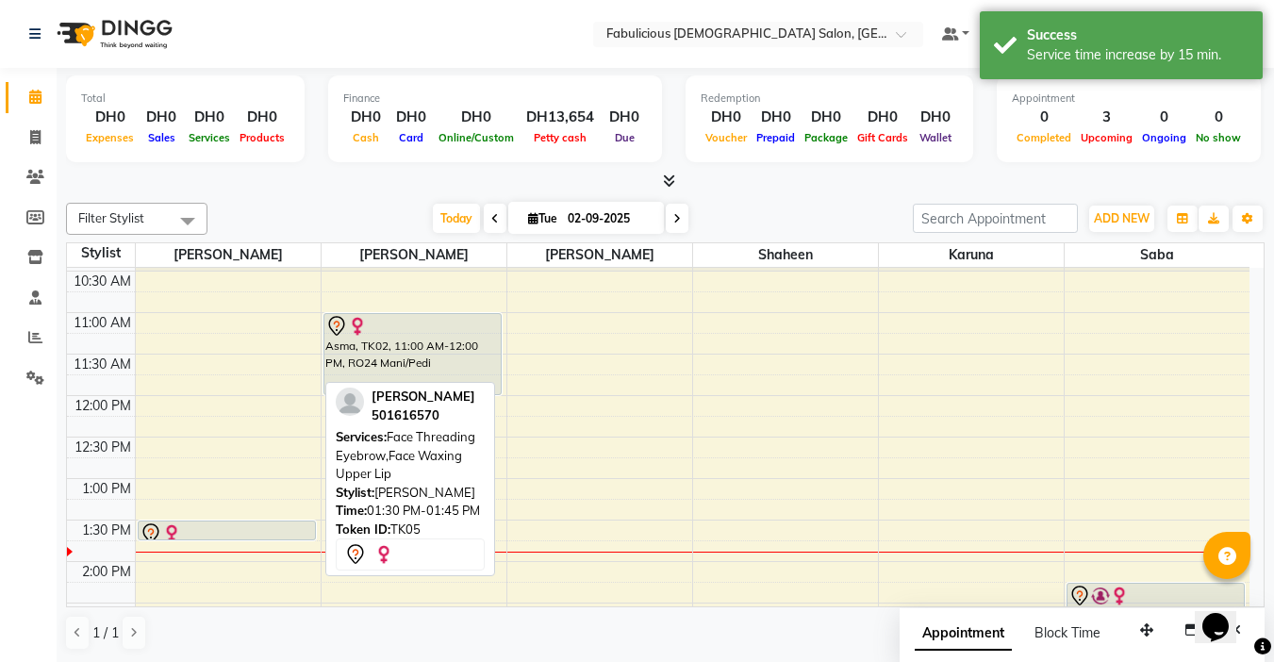
click at [271, 526] on div at bounding box center [227, 533] width 174 height 23
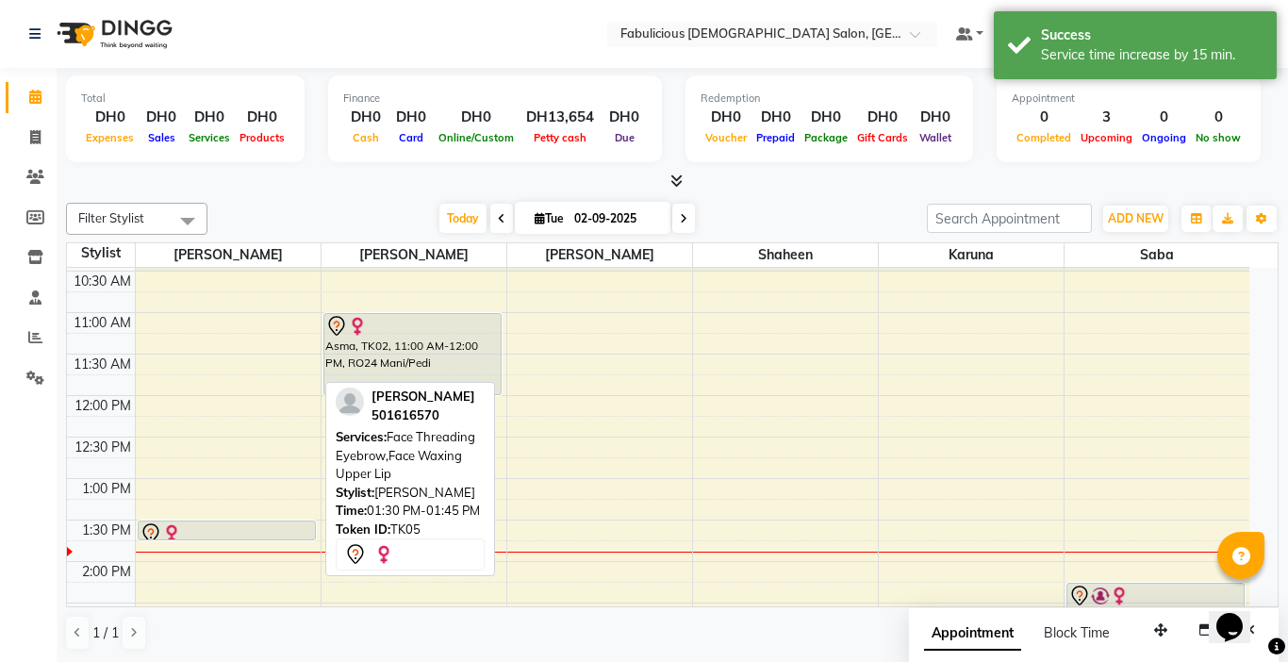
select select "7"
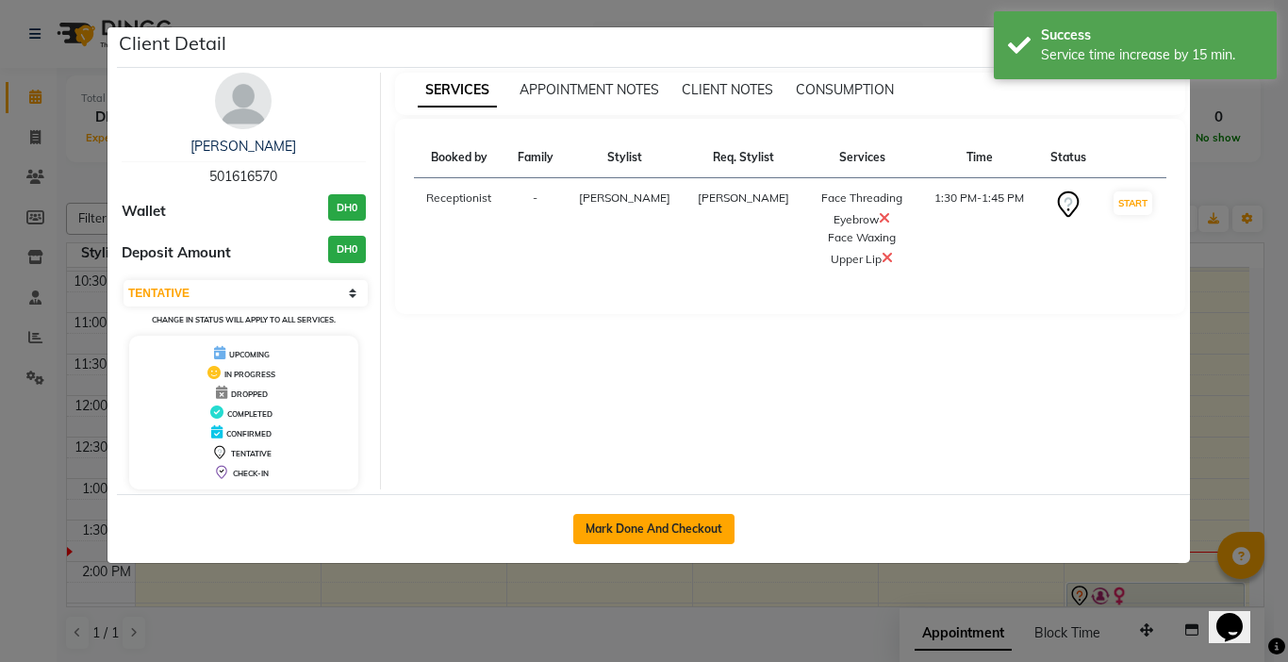
click at [609, 529] on button "Mark Done And Checkout" at bounding box center [653, 529] width 161 height 30
select select "service"
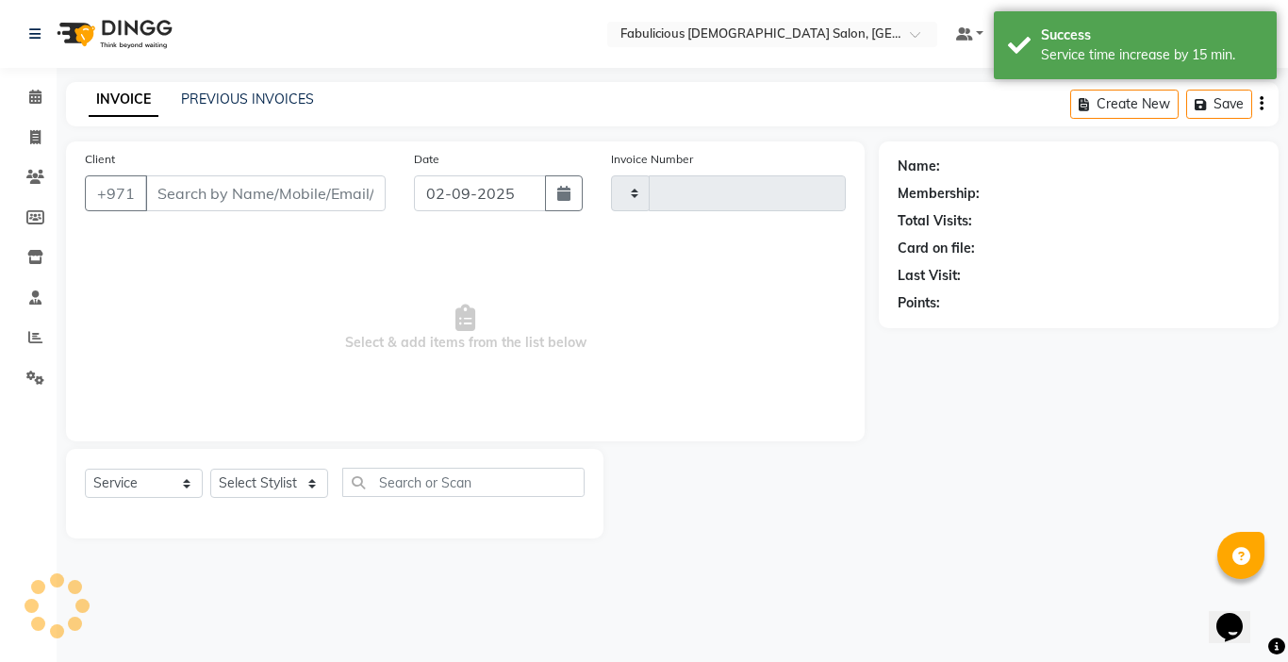
type input "2015"
select select "738"
type input "501616570"
select select "11627"
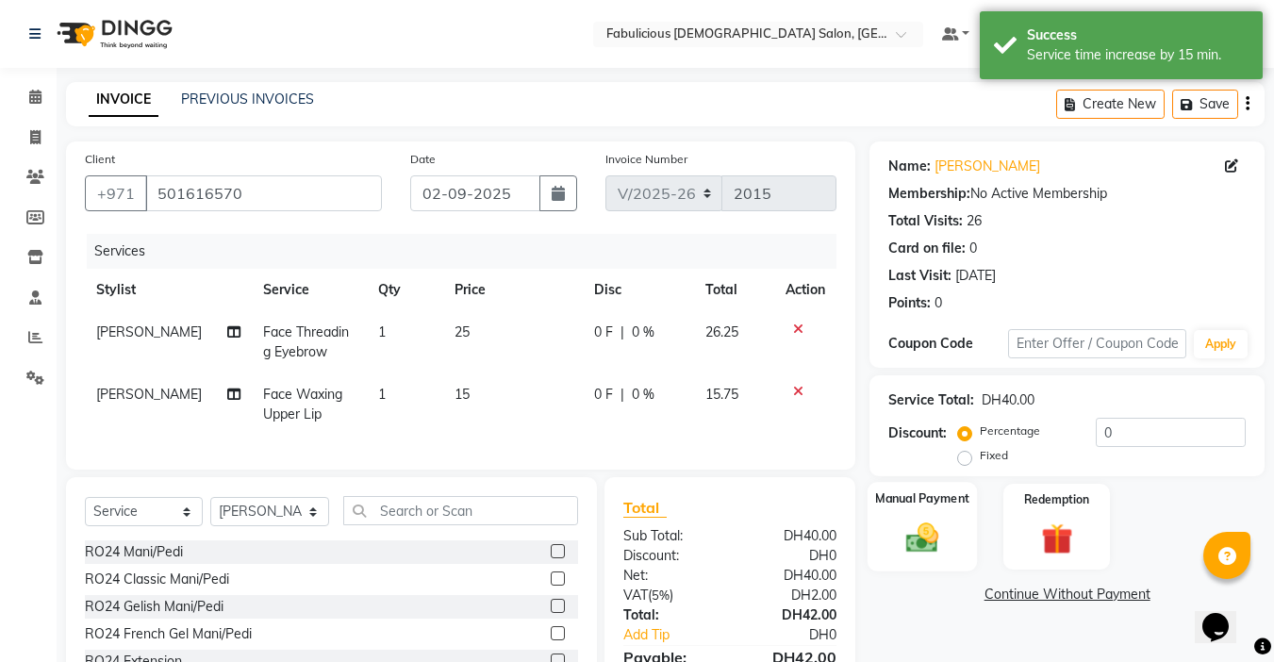
click at [916, 544] on img at bounding box center [922, 537] width 53 height 38
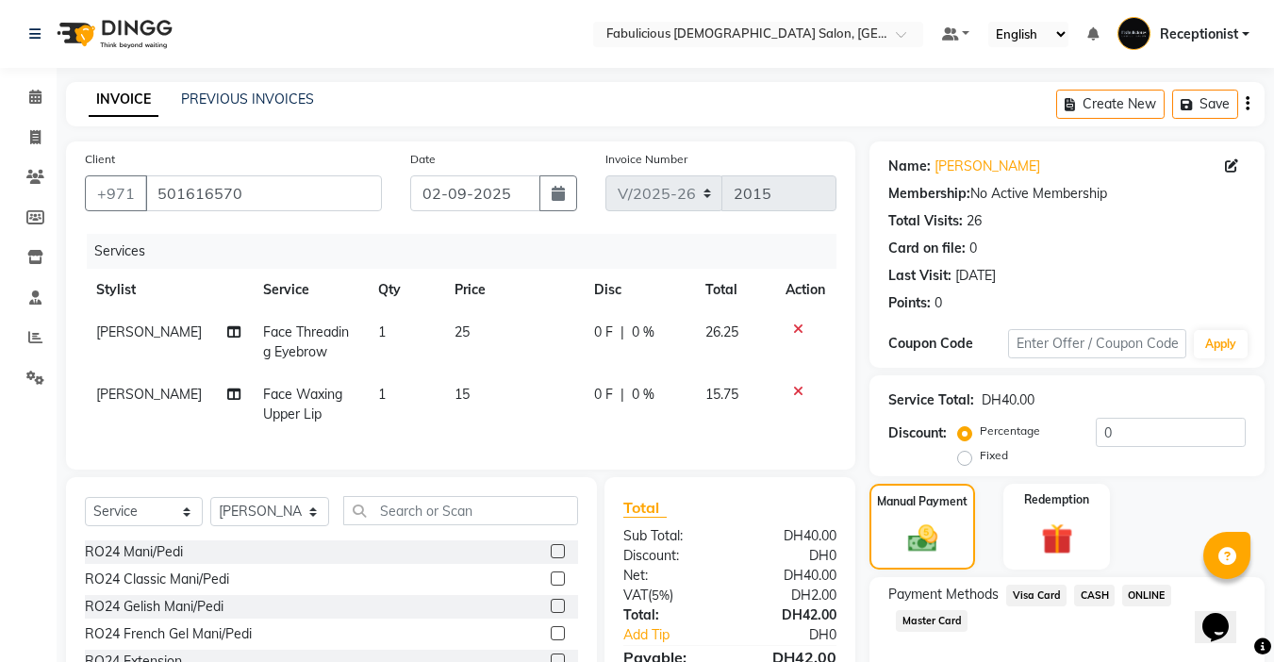
click at [921, 620] on span "Master Card" at bounding box center [932, 621] width 72 height 22
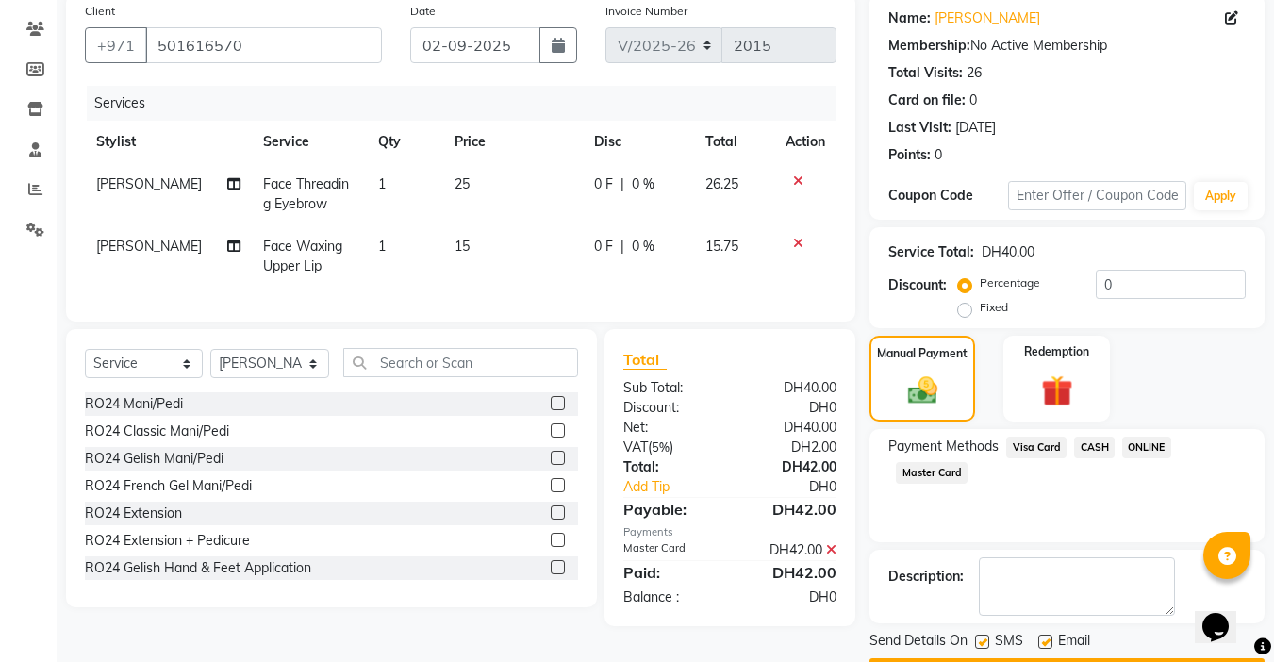
click at [1041, 658] on button "Checkout" at bounding box center [1066, 672] width 395 height 29
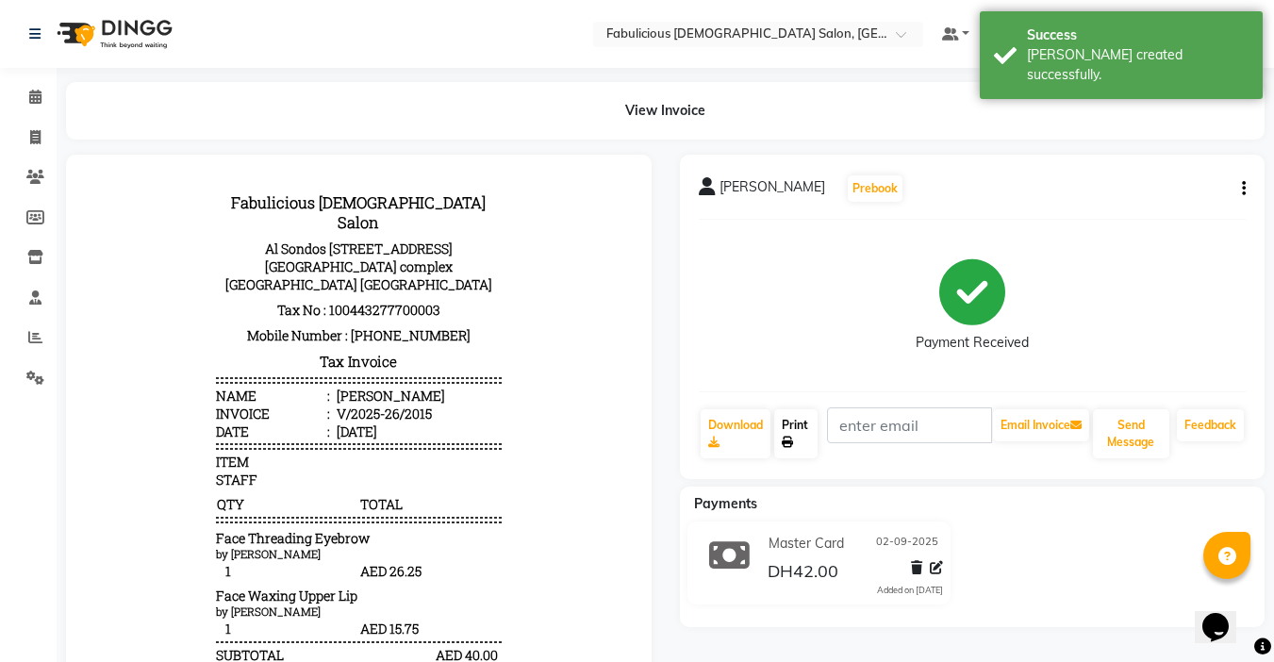
click at [791, 432] on link "Print" at bounding box center [795, 433] width 43 height 49
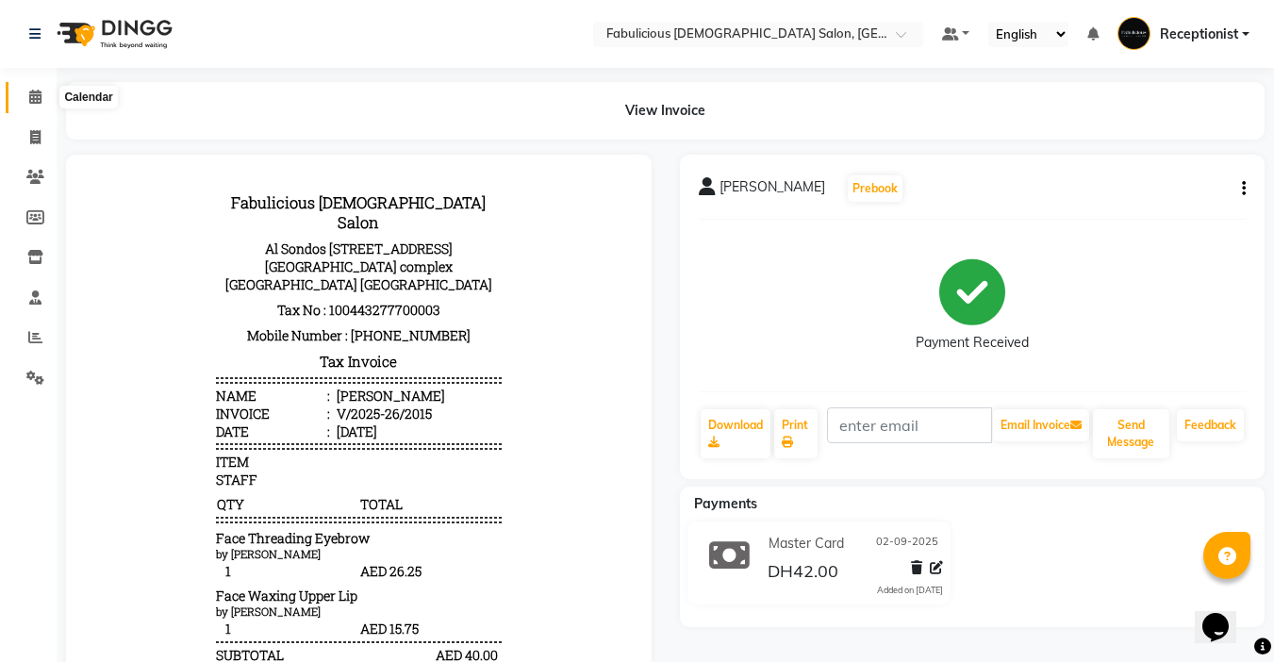
click at [34, 101] on icon at bounding box center [35, 97] width 12 height 14
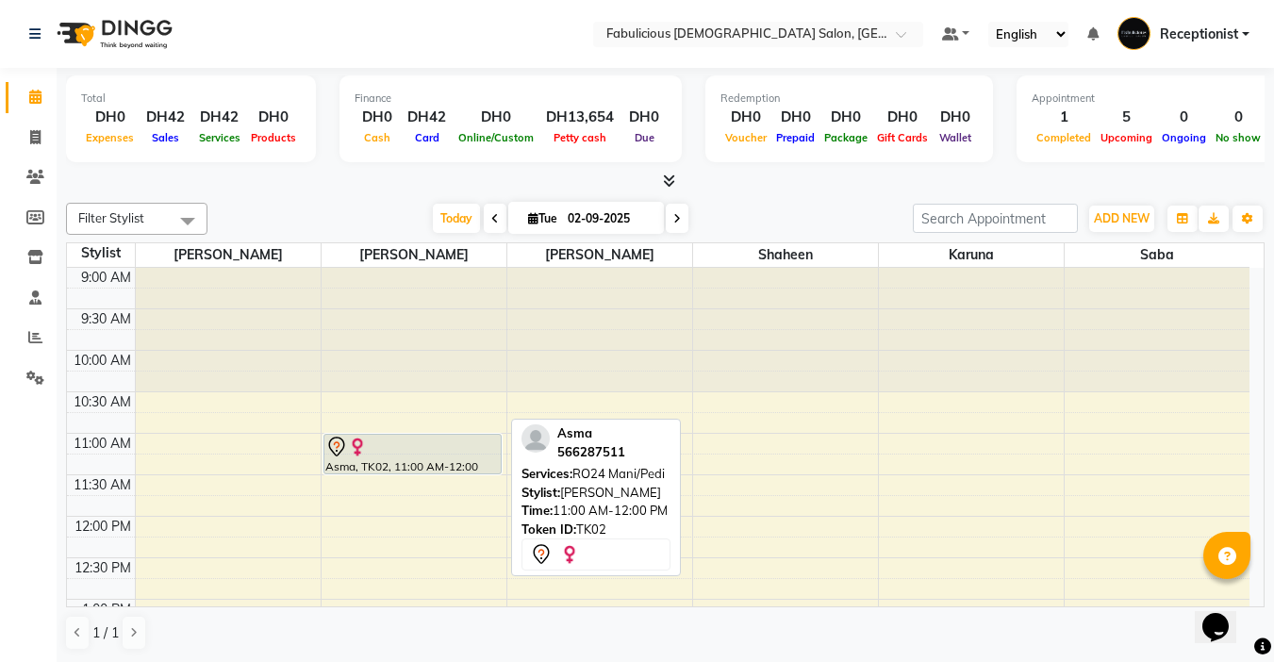
drag, startPoint x: 409, startPoint y: 517, endPoint x: 420, endPoint y: 493, distance: 25.7
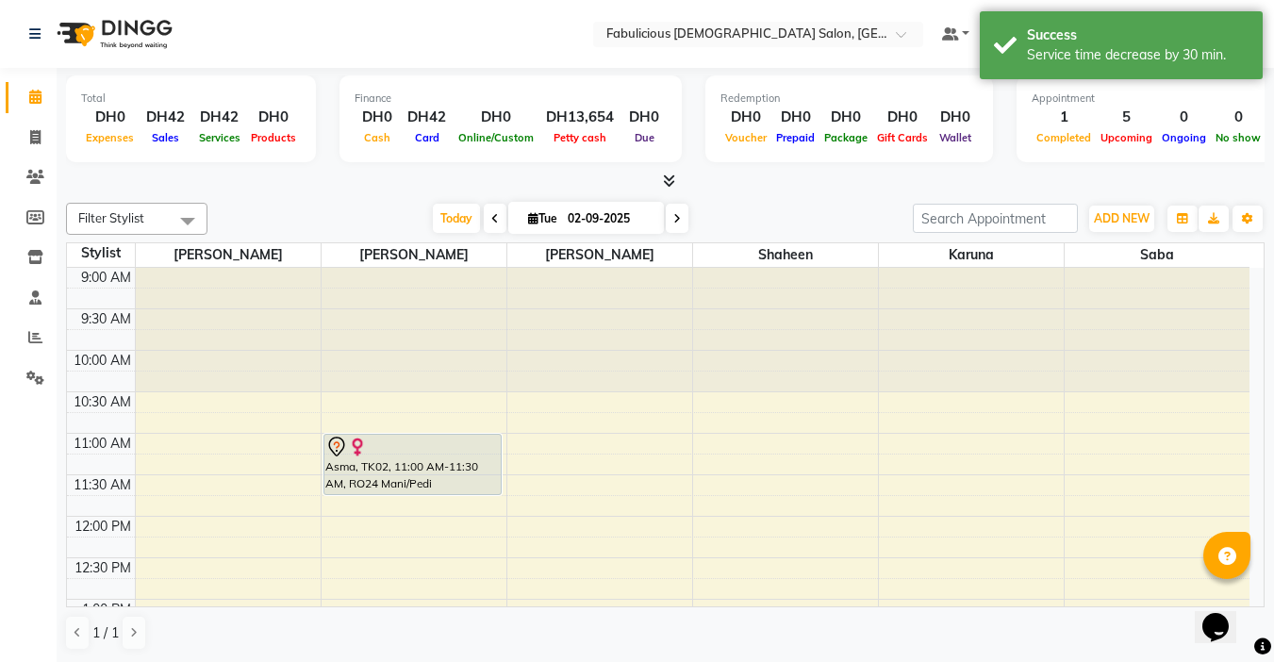
drag, startPoint x: 422, startPoint y: 470, endPoint x: 421, endPoint y: 486, distance: 16.1
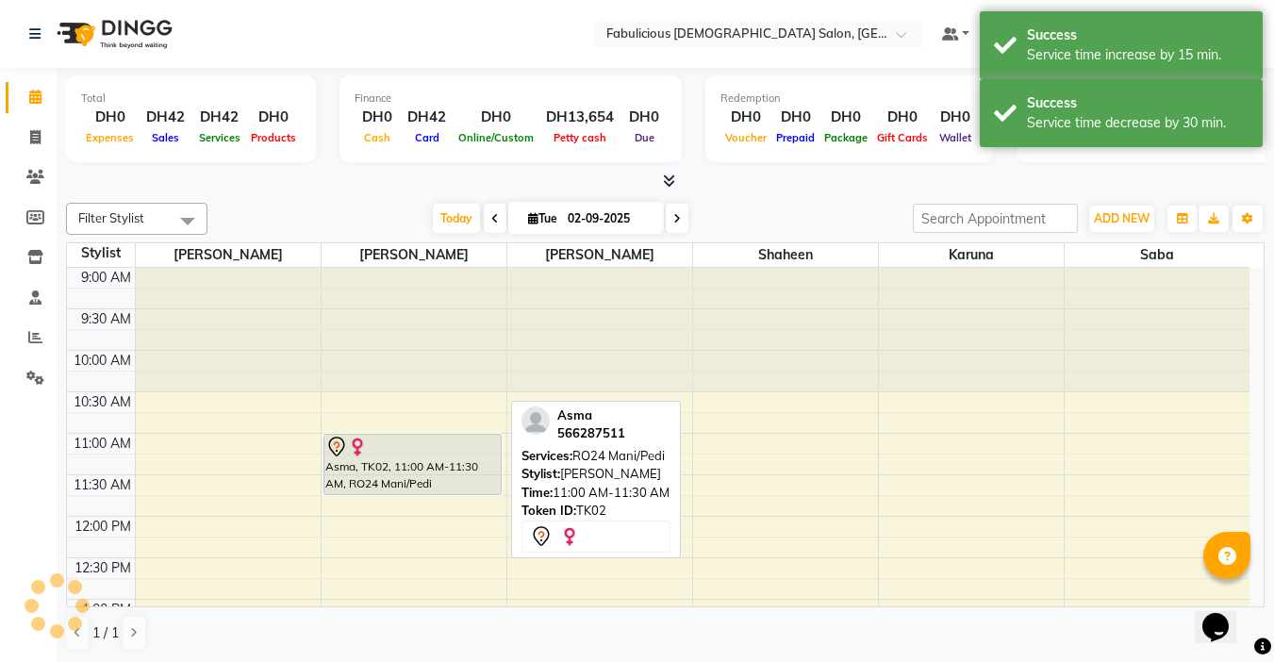
click at [387, 470] on div "Asma, TK02, 11:00 AM-11:30 AM, RO24 Mani/Pedi" at bounding box center [412, 464] width 176 height 59
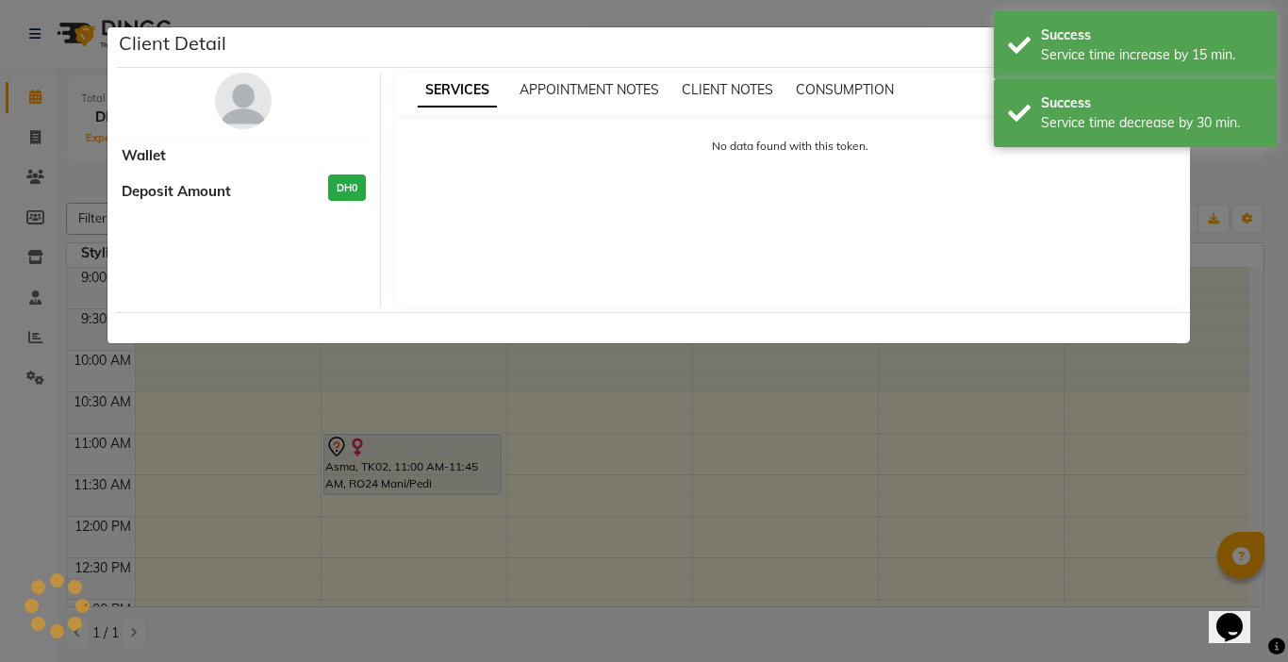
select select "7"
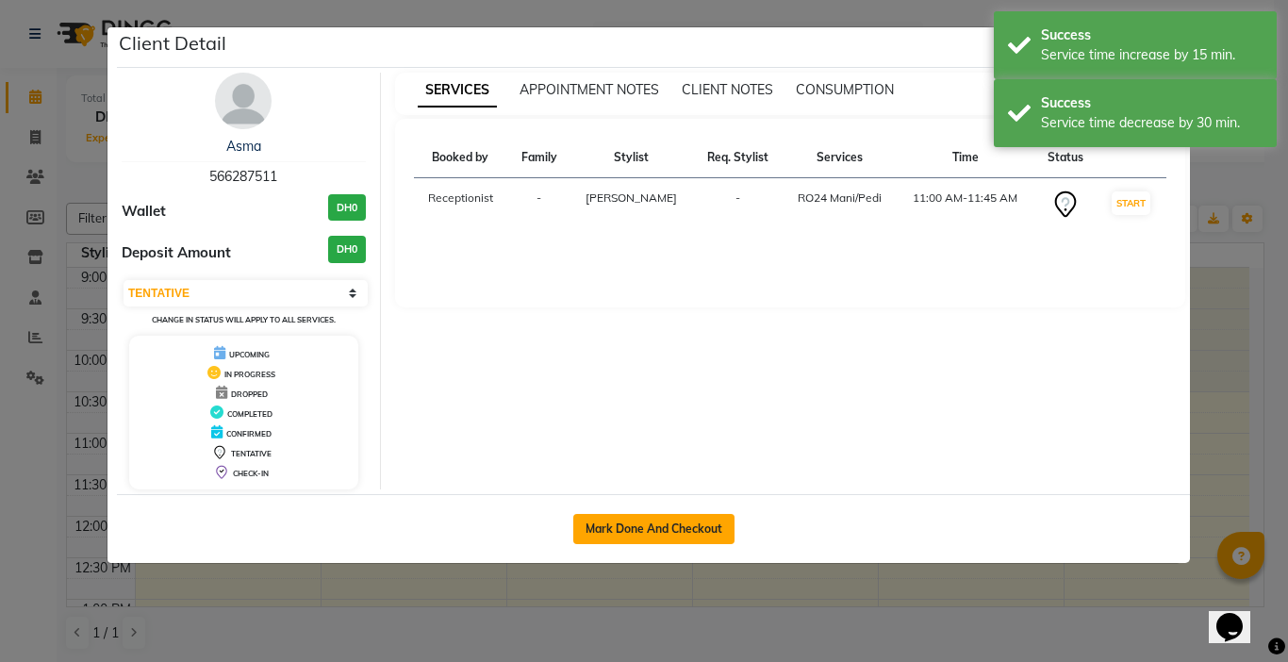
click at [587, 534] on button "Mark Done And Checkout" at bounding box center [653, 529] width 161 height 30
select select "service"
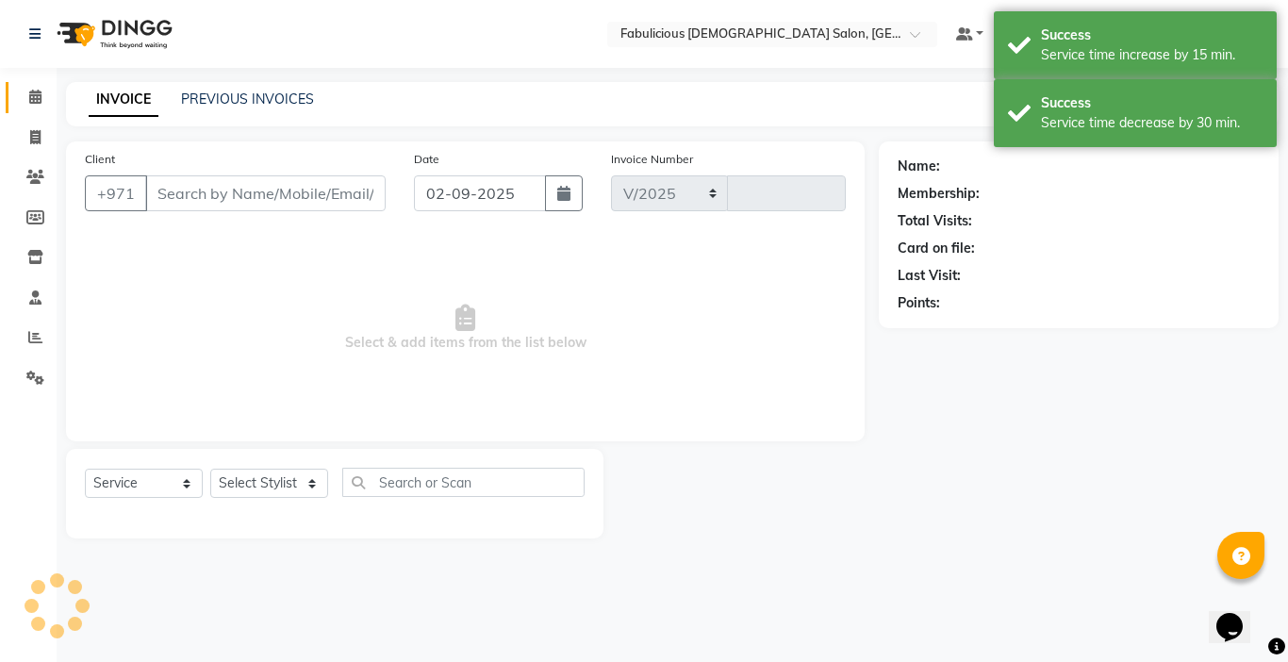
select select "738"
type input "2016"
type input "566287511"
select select "11628"
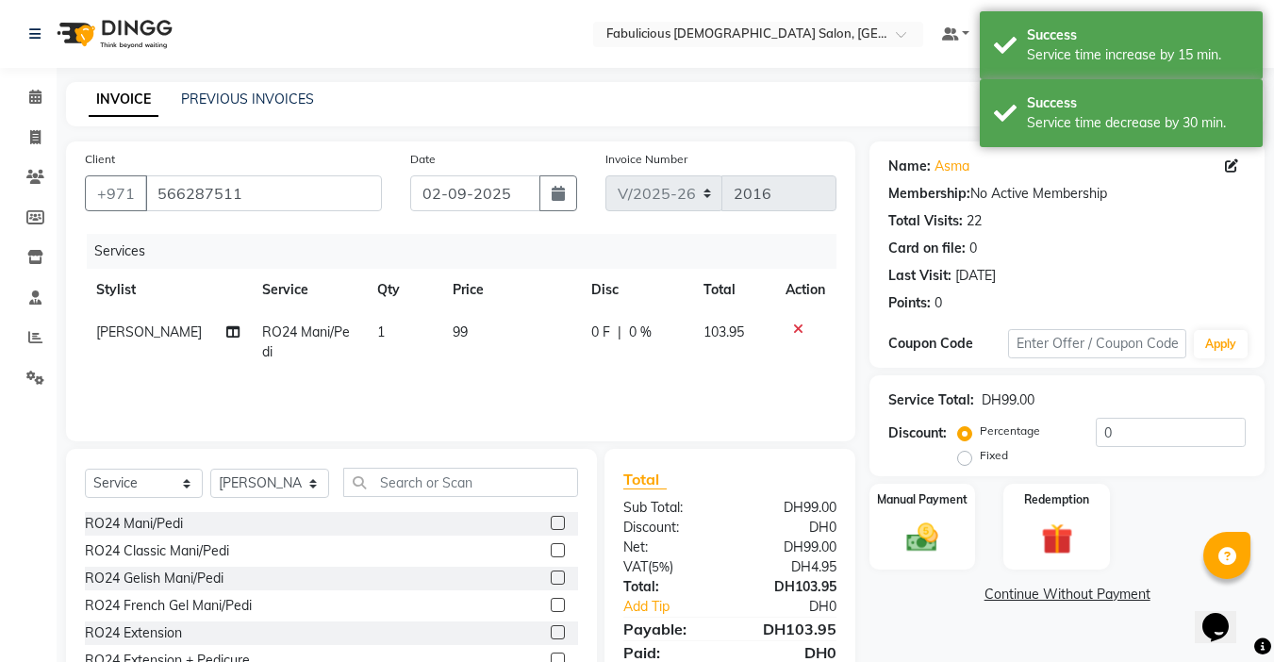
click at [291, 341] on td "RO24 Mani/Pedi" at bounding box center [308, 342] width 114 height 62
select select "11628"
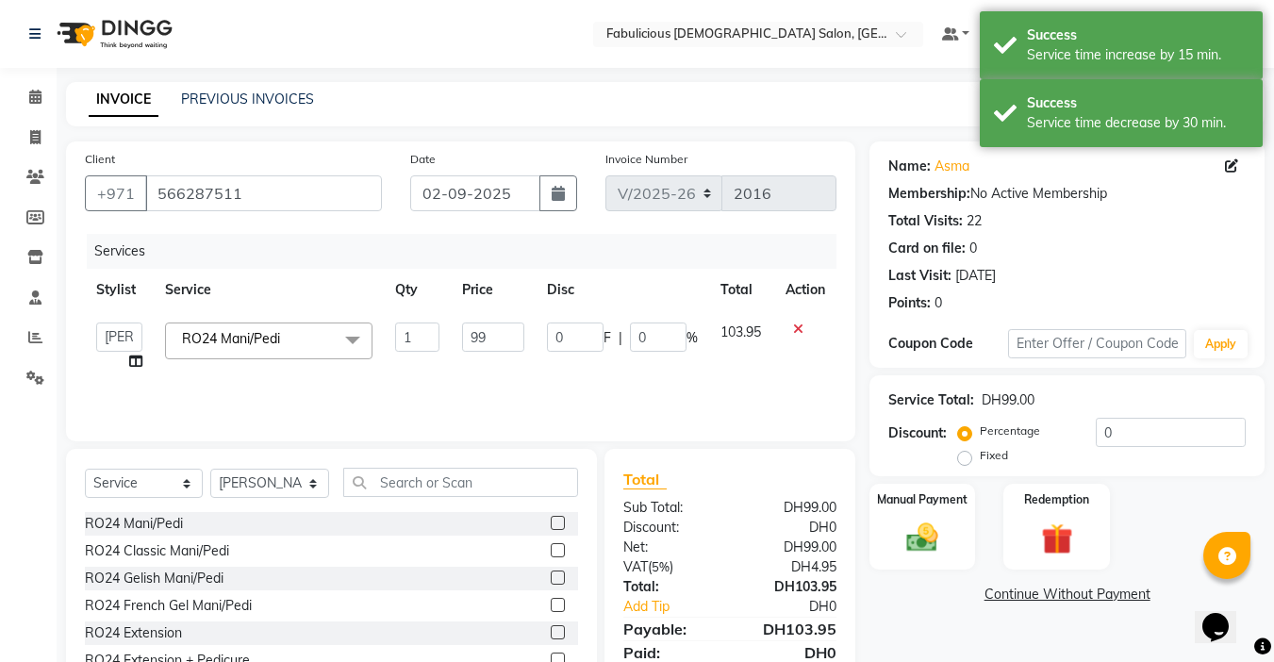
click at [288, 335] on link "x" at bounding box center [284, 338] width 8 height 17
checkbox input "false"
type input "0"
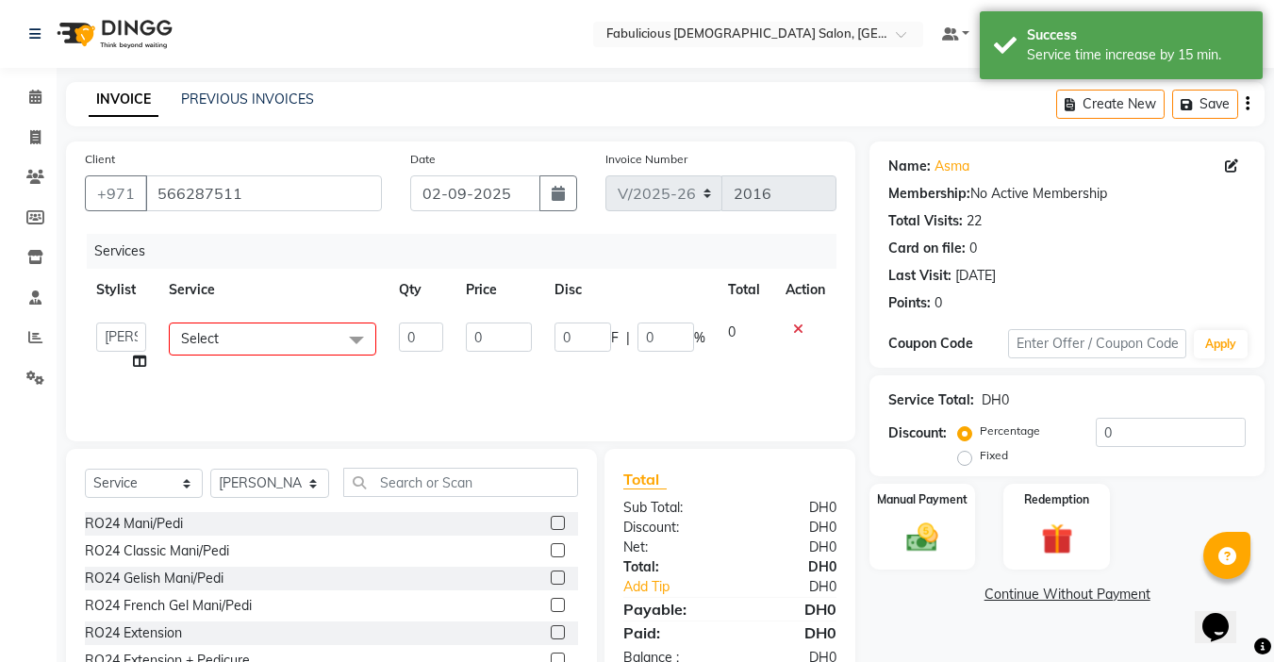
click at [281, 337] on span "Select" at bounding box center [272, 338] width 207 height 33
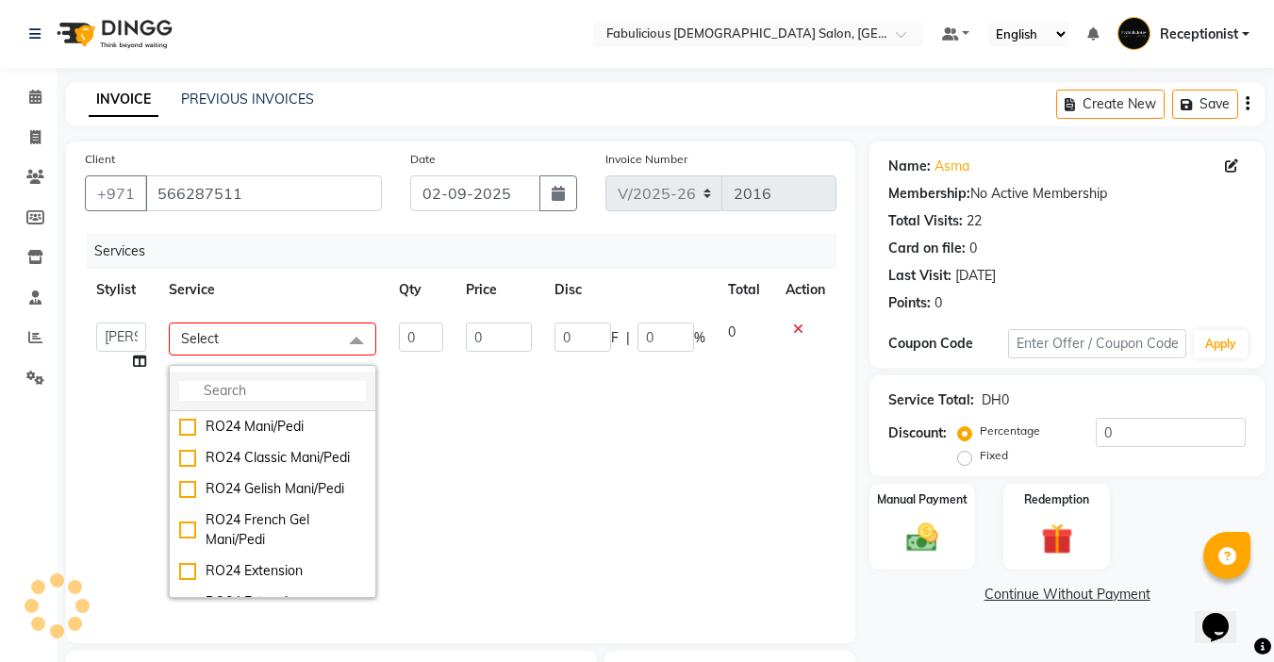
click at [272, 393] on input "multiselect-search" at bounding box center [272, 391] width 187 height 20
type input "pedi"
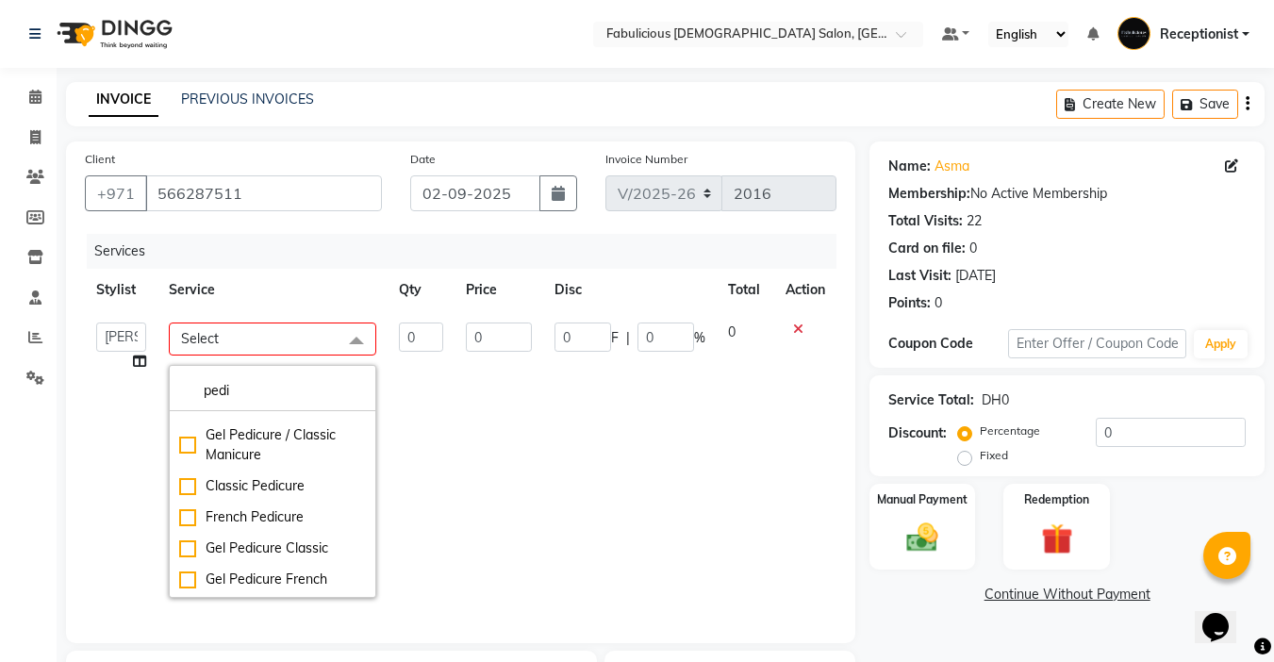
scroll to position [1059, 0]
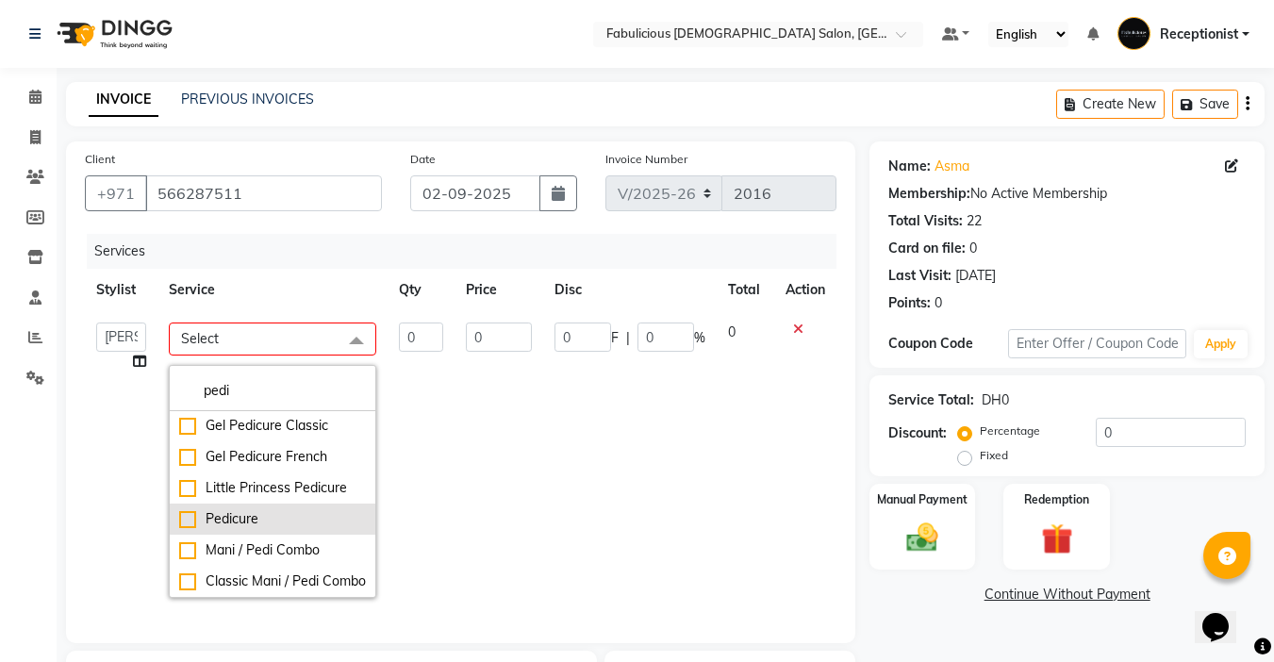
click at [185, 509] on div "Pedicure" at bounding box center [272, 519] width 187 height 20
checkbox input "true"
type input "1"
type input "65"
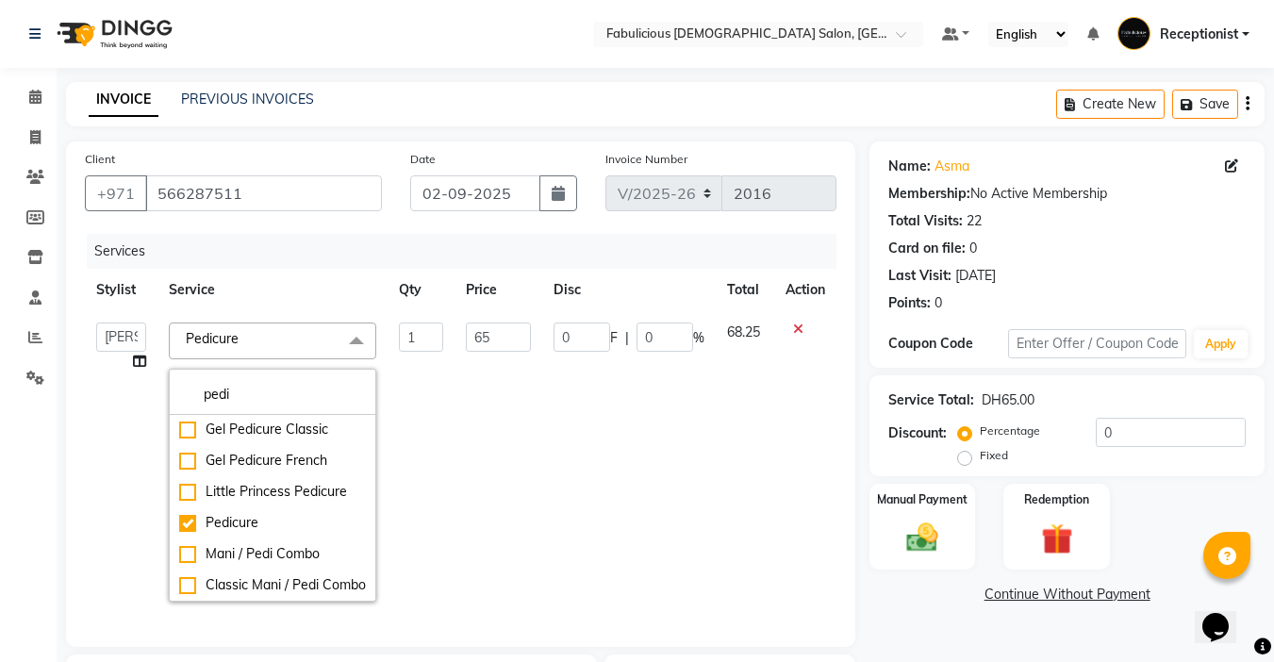
click at [671, 465] on td "0 F | 0 %" at bounding box center [628, 462] width 173 height 302
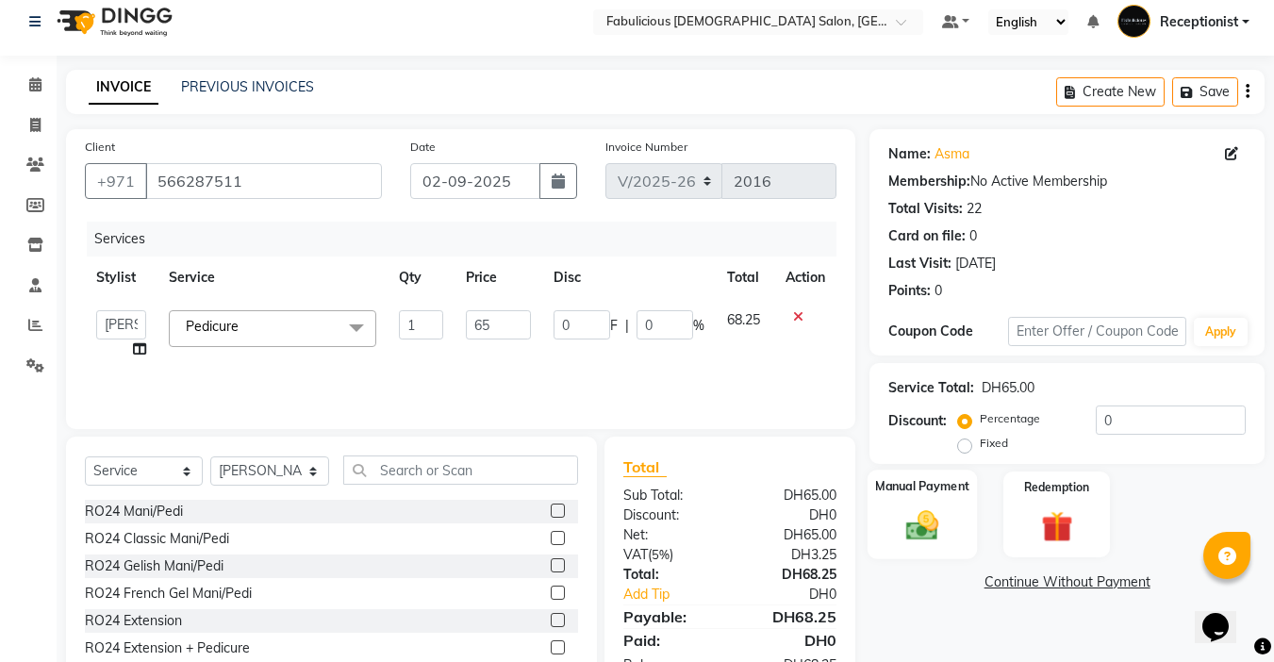
scroll to position [93, 0]
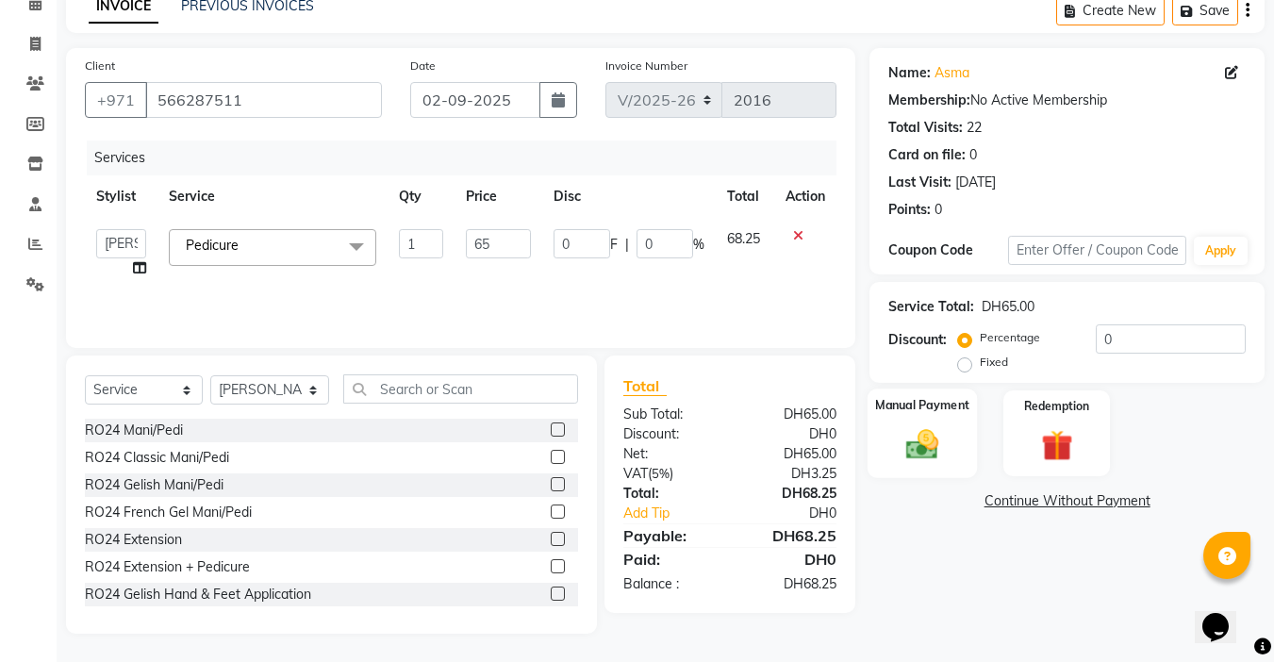
click at [919, 443] on img at bounding box center [922, 444] width 53 height 38
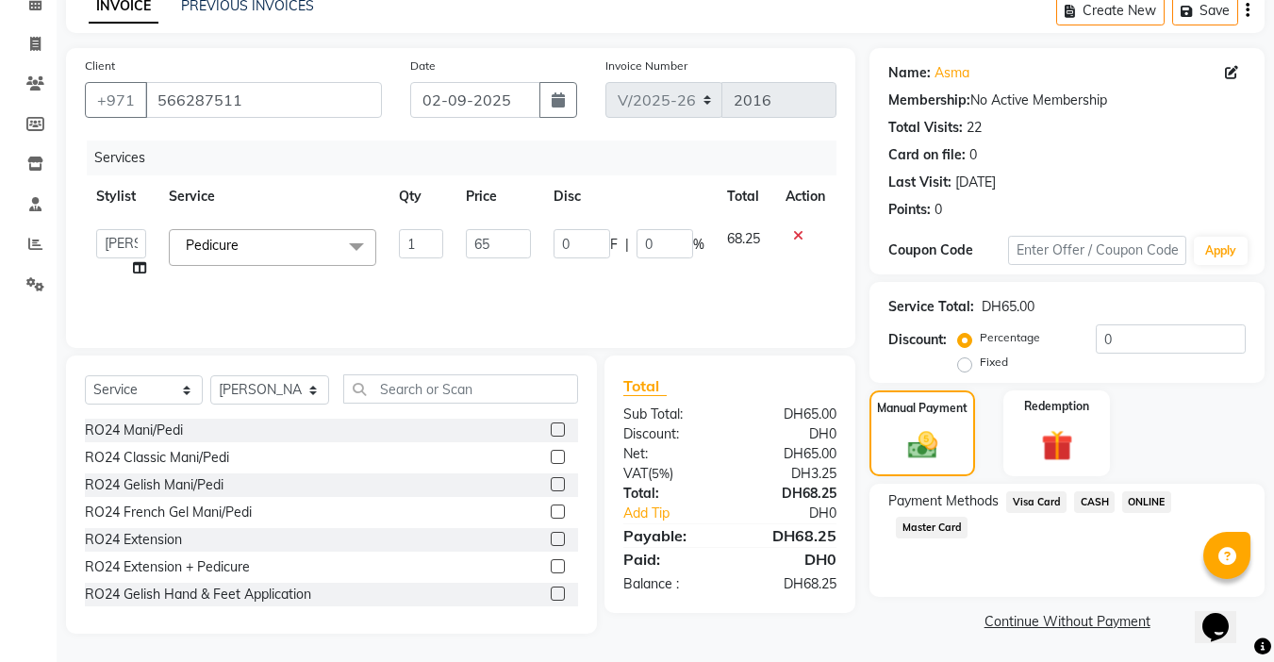
click at [1014, 497] on span "Visa Card" at bounding box center [1036, 502] width 60 height 22
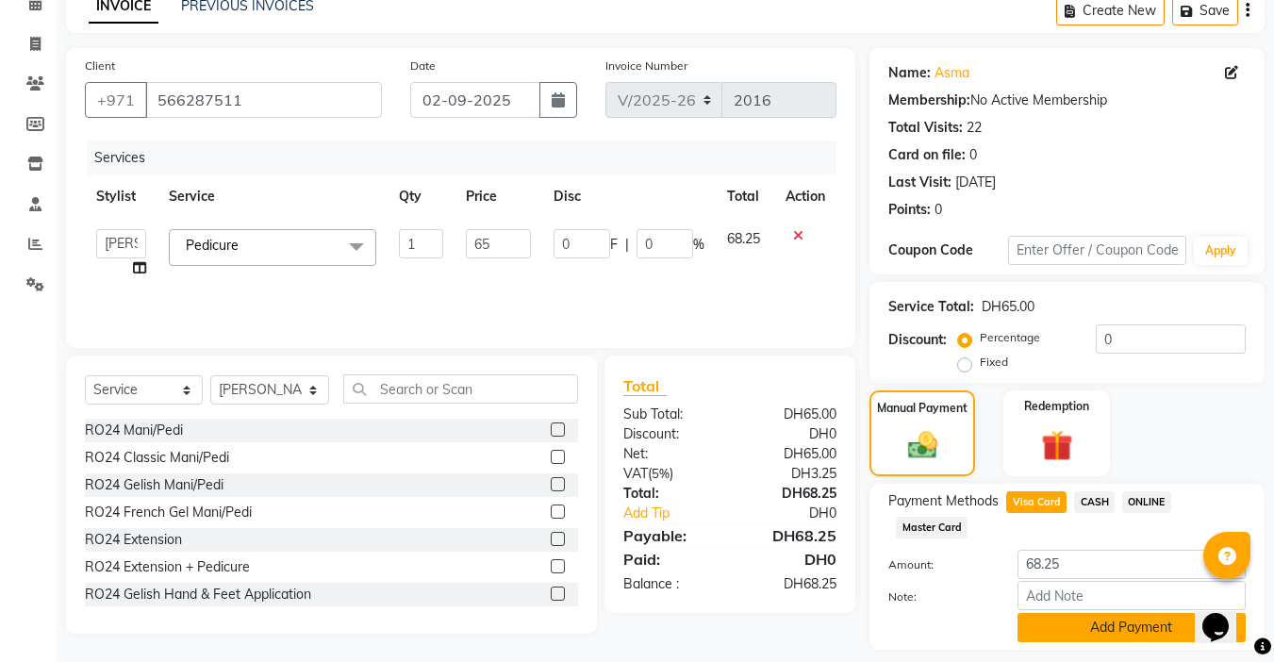
click at [1099, 628] on button "Add Payment" at bounding box center [1131, 627] width 228 height 29
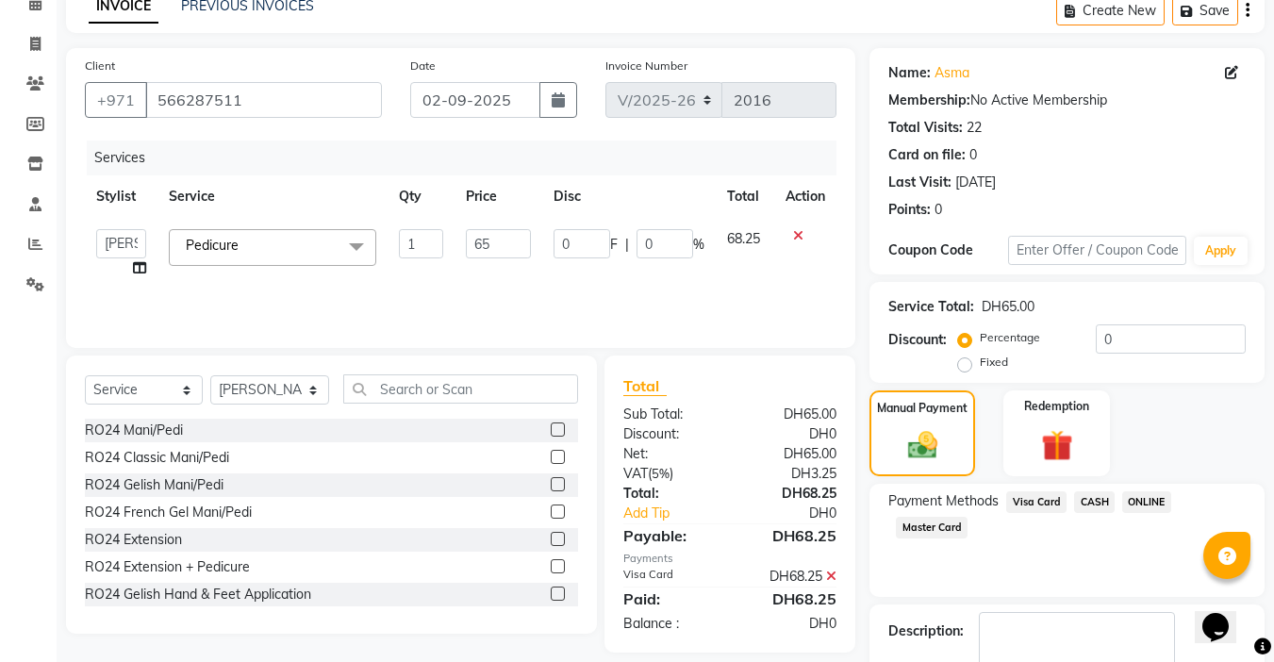
scroll to position [202, 0]
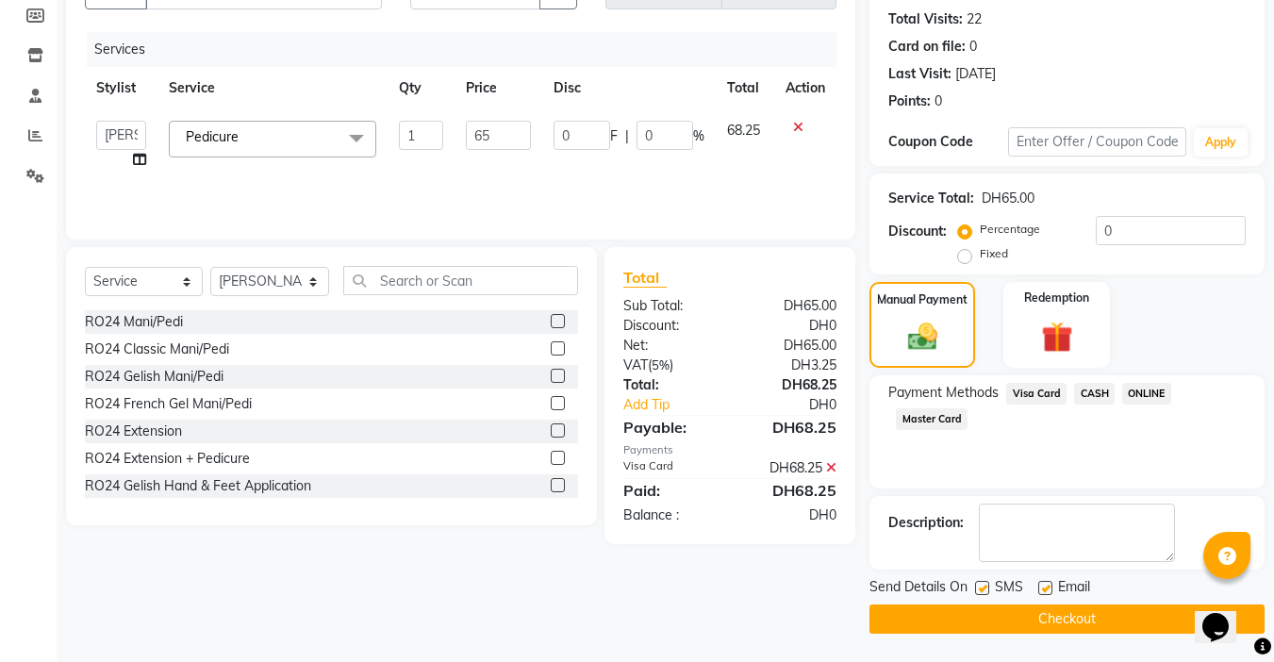
click at [1047, 623] on button "Checkout" at bounding box center [1066, 618] width 395 height 29
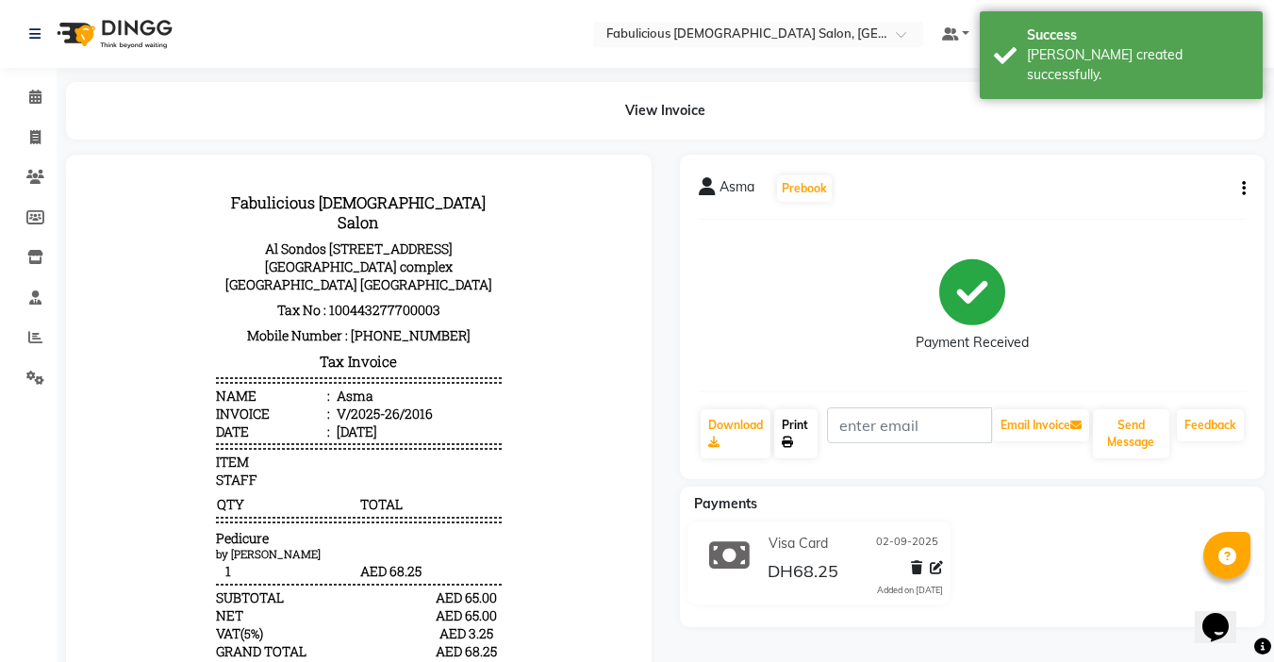
click at [788, 433] on link "Print" at bounding box center [795, 433] width 43 height 49
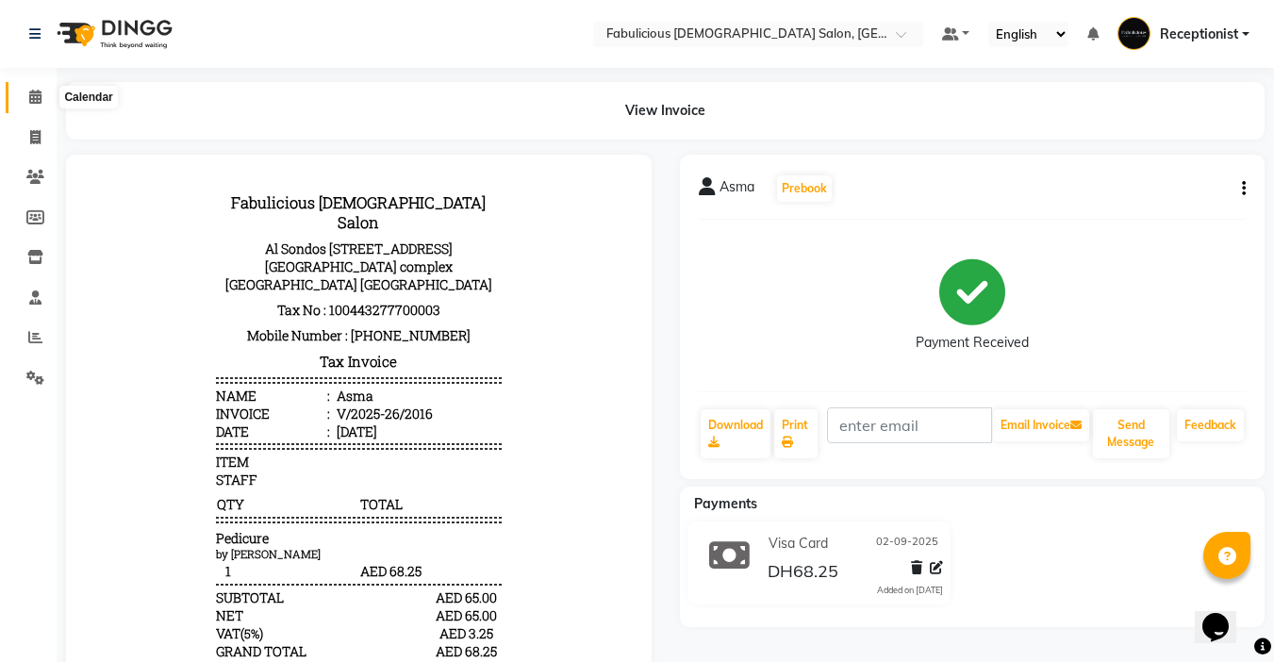
click at [38, 99] on icon at bounding box center [35, 97] width 12 height 14
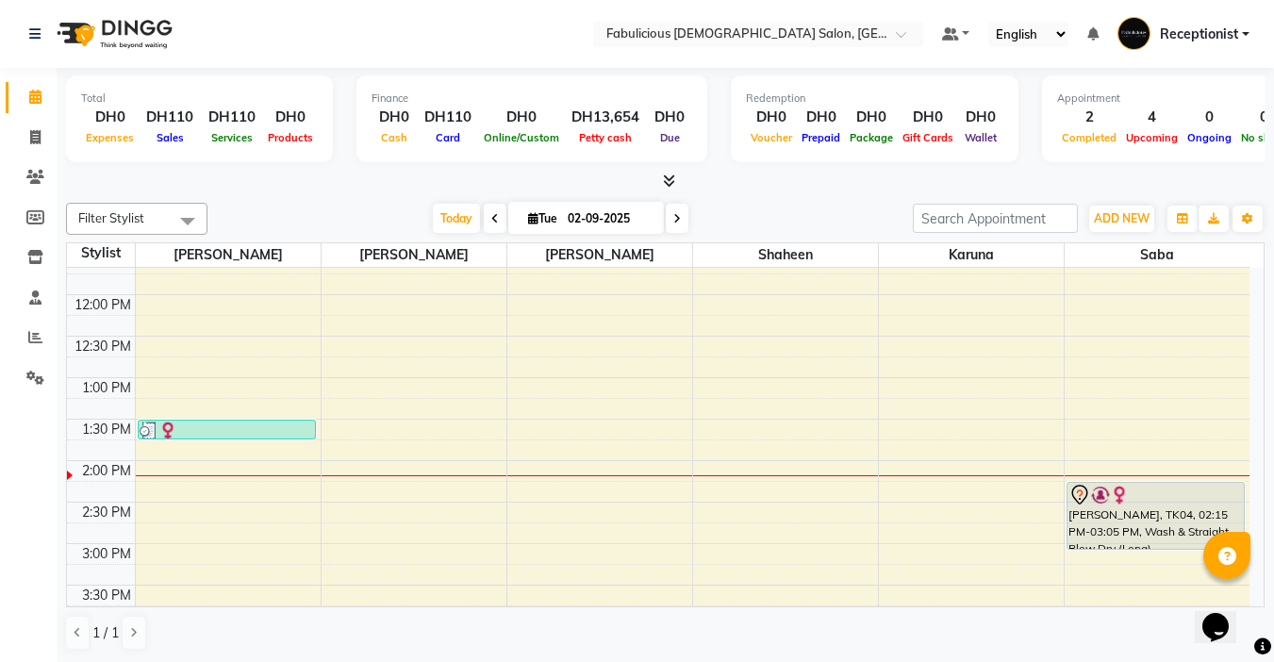
scroll to position [189, 0]
